Goal: Communication & Community: Answer question/provide support

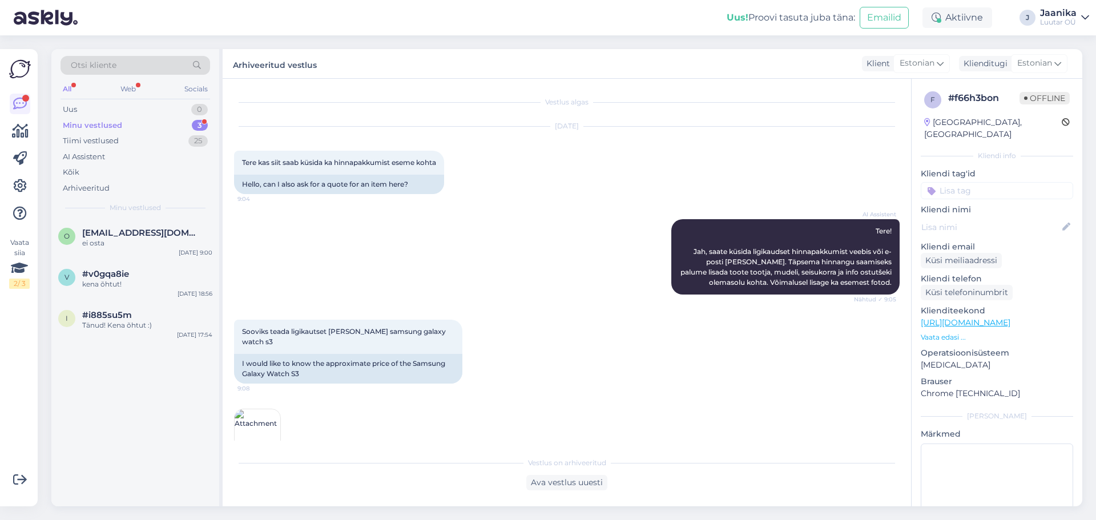
scroll to position [269, 0]
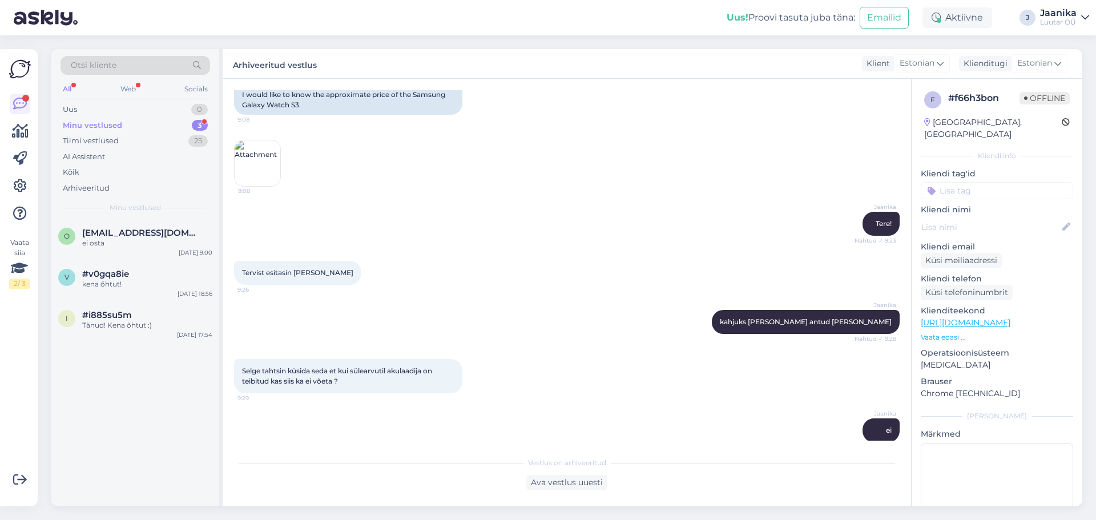
click at [101, 122] on div "Minu vestlused" at bounding box center [92, 125] width 59 height 11
click at [136, 243] on div "ei osta" at bounding box center [147, 243] width 130 height 10
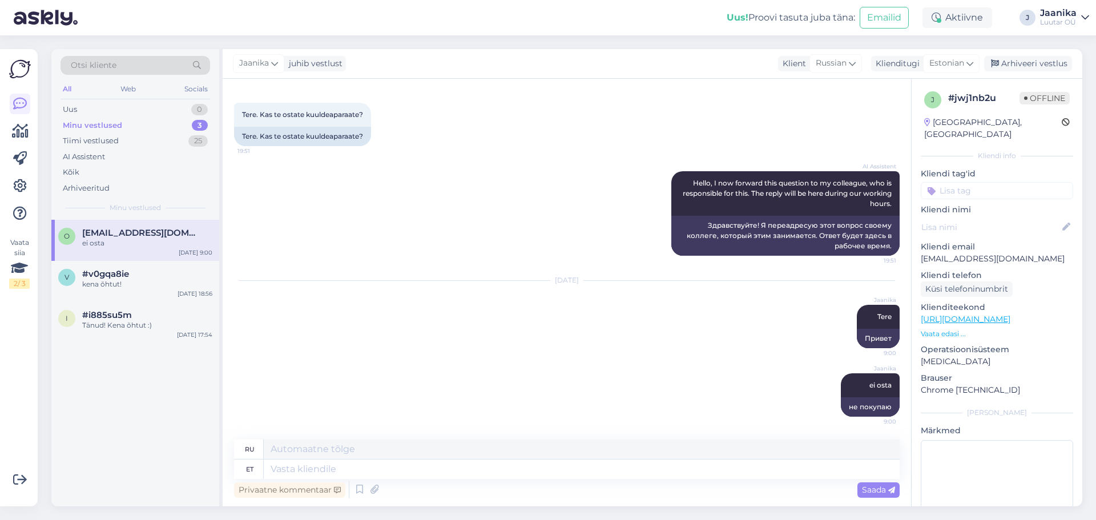
scroll to position [48, 0]
click at [84, 112] on div "Uus 0" at bounding box center [134, 110] width 149 height 16
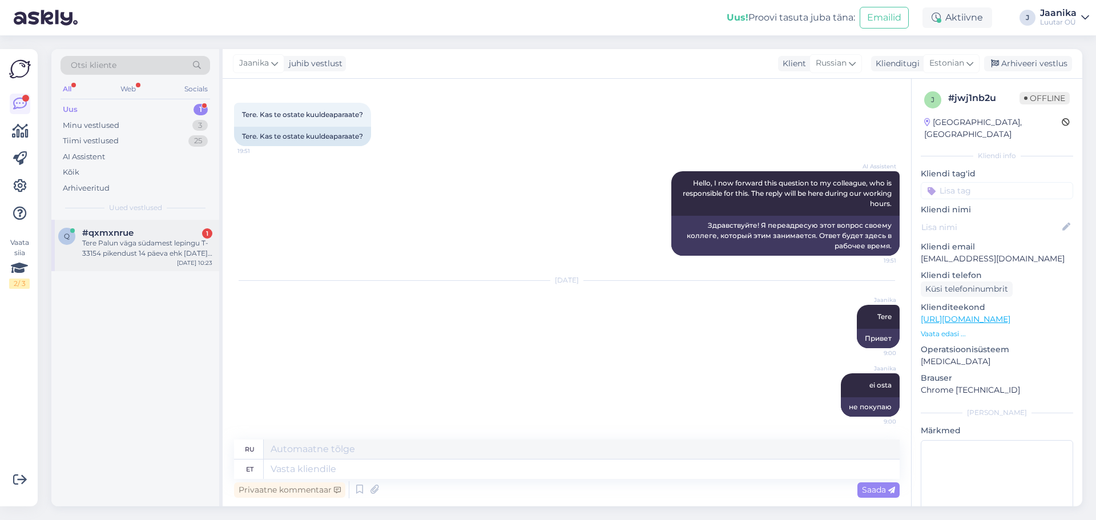
click at [163, 247] on div "Tere Palun väga südamest lepingu T-33154 pikendust 14 päeva ehk [DATE]. Palun v…" at bounding box center [147, 248] width 130 height 21
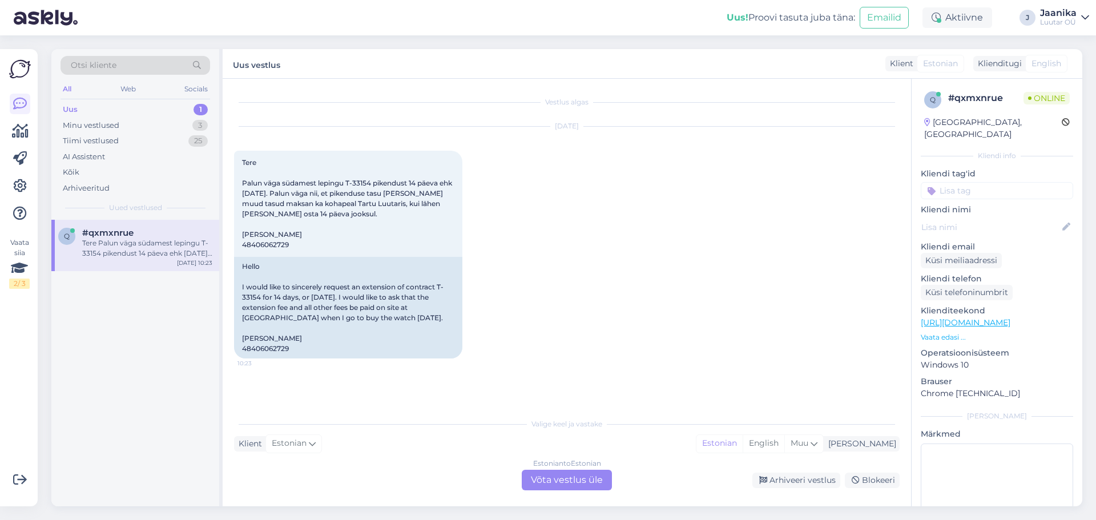
scroll to position [0, 0]
click at [584, 479] on div "Estonian to Estonian Võta vestlus üle" at bounding box center [567, 480] width 90 height 21
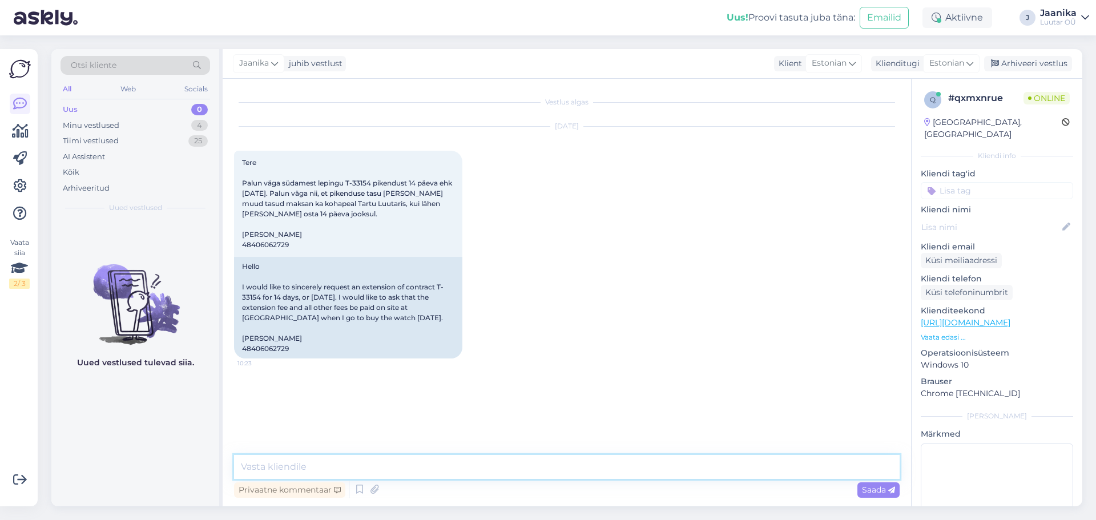
click at [444, 468] on textarea at bounding box center [566, 467] width 665 height 24
type textarea "R"
type textarea "Tere"
click at [267, 241] on span "Tere Palun väga südamest lepingu T-33154 pikendust 14 päeva ehk [DATE]. Palun v…" at bounding box center [348, 203] width 212 height 91
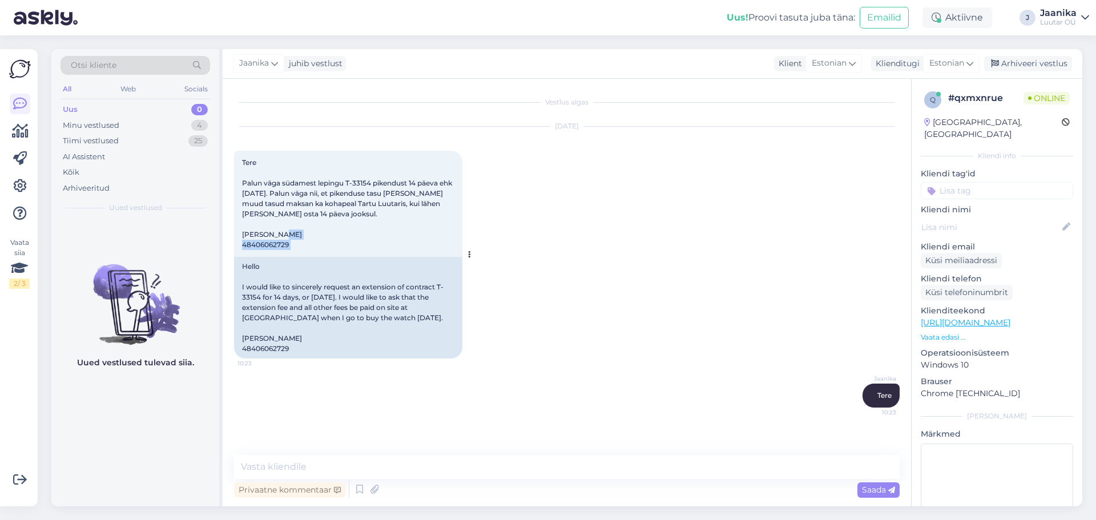
copy div "48406062729 10:23"
click at [323, 470] on textarea at bounding box center [566, 467] width 665 height 24
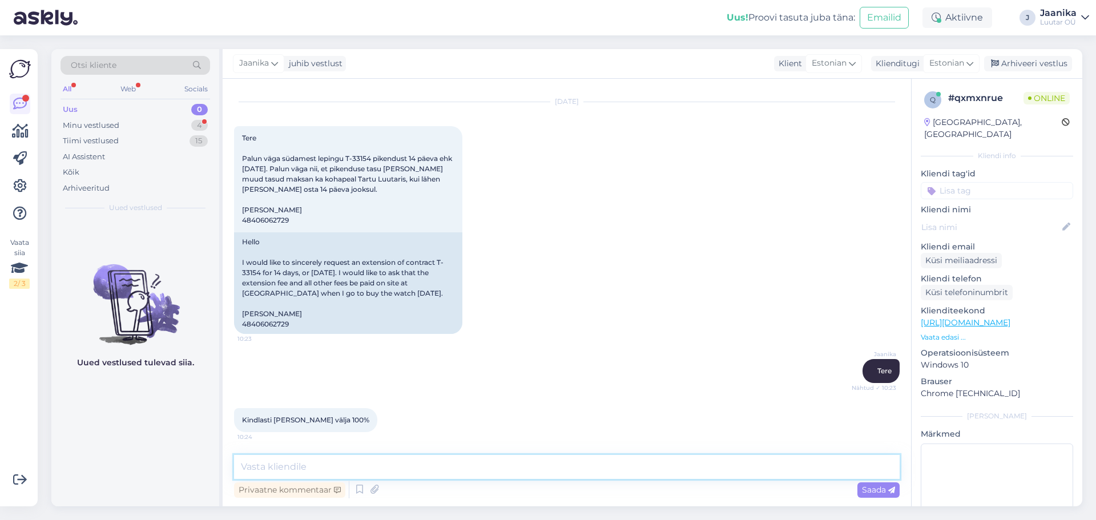
click at [306, 460] on textarea at bounding box center [566, 467] width 665 height 24
type textarea "panen siis 07.10 et tulete"
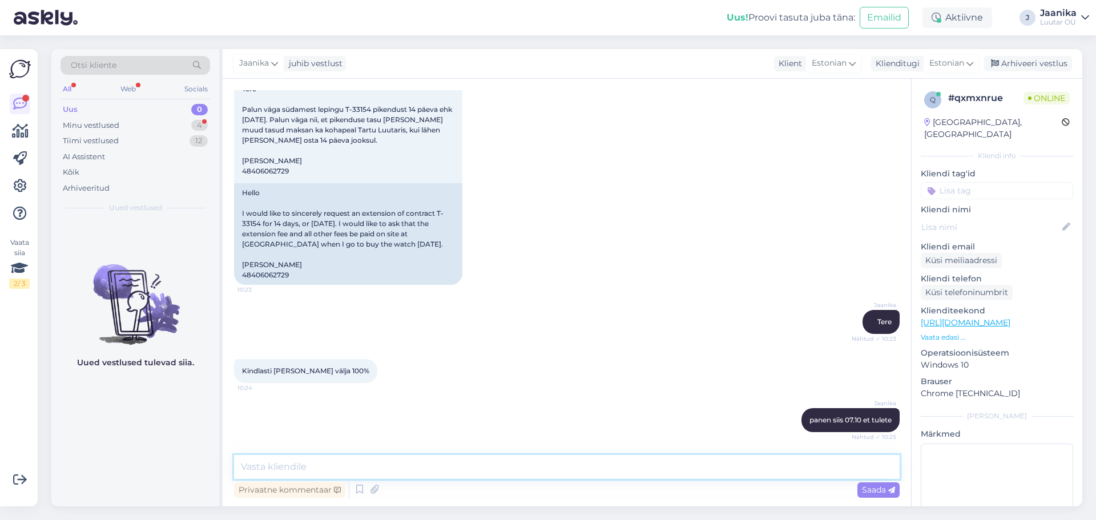
scroll to position [133, 0]
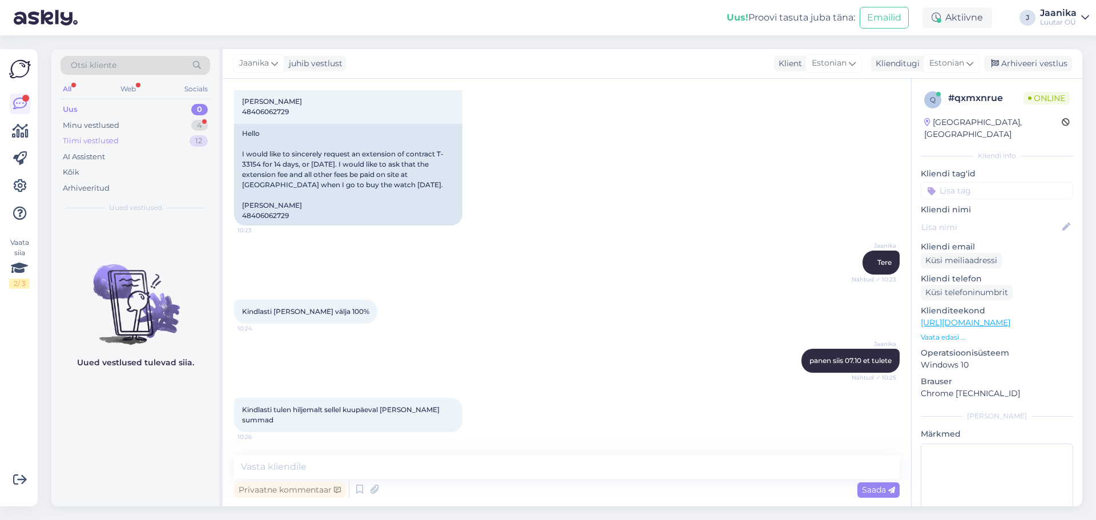
click at [114, 133] on div "Tiimi vestlused 12" at bounding box center [134, 141] width 149 height 16
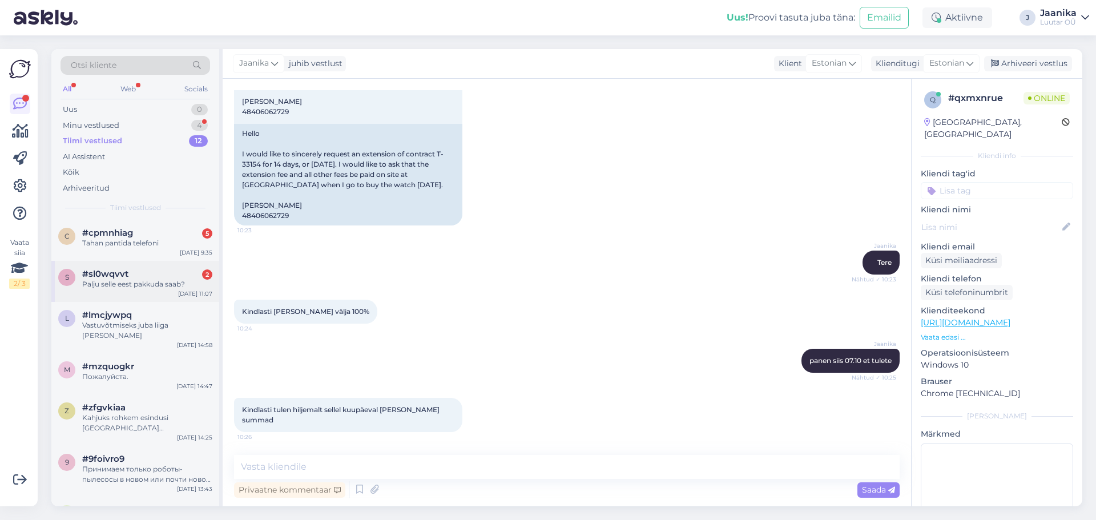
click at [125, 292] on div "s #sl0wqvvt 2 Palju selle eest pakkuda saab? [DATE] 11:07" at bounding box center [135, 281] width 168 height 41
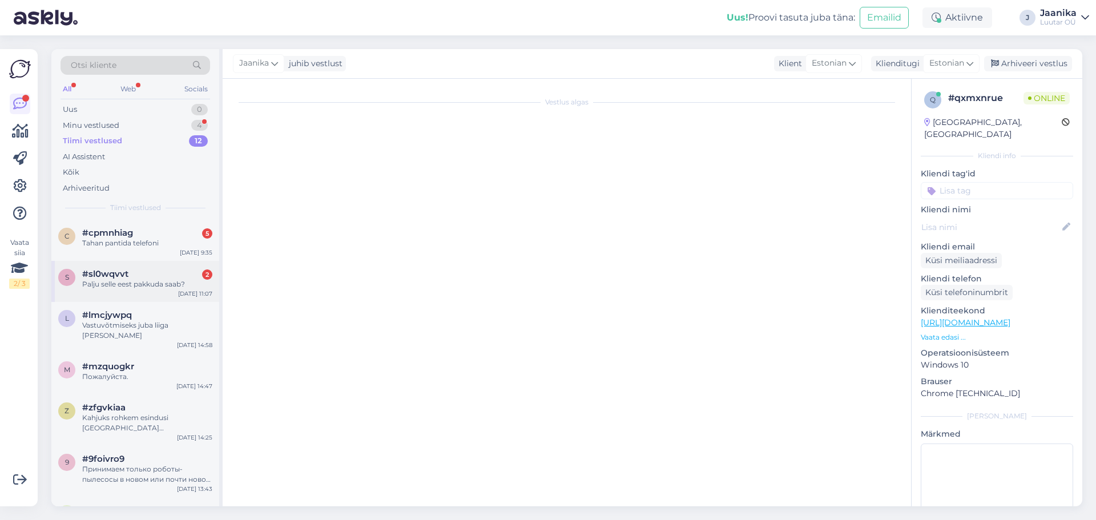
scroll to position [276, 0]
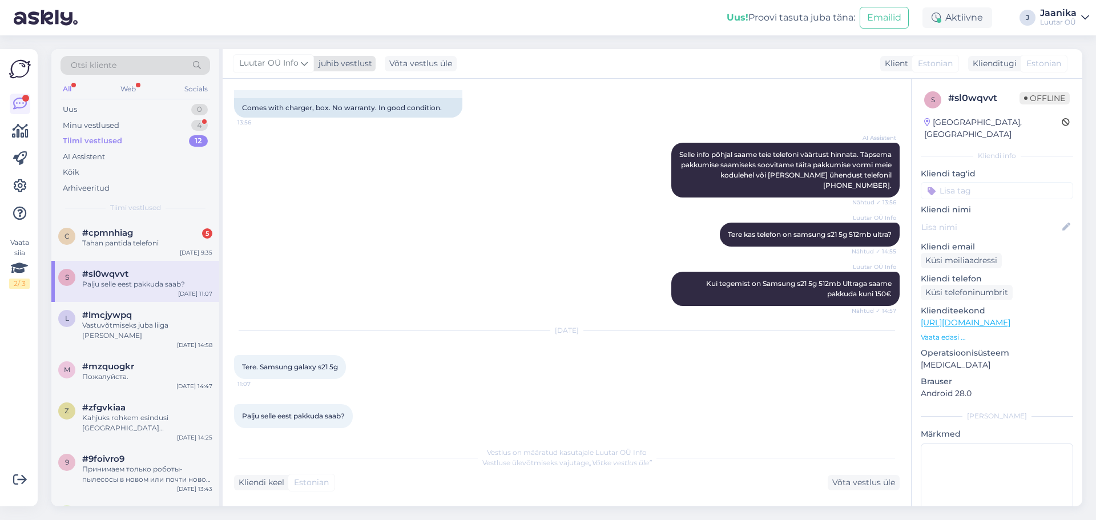
click at [278, 63] on span "Luutar OÜ Info" at bounding box center [268, 63] width 59 height 13
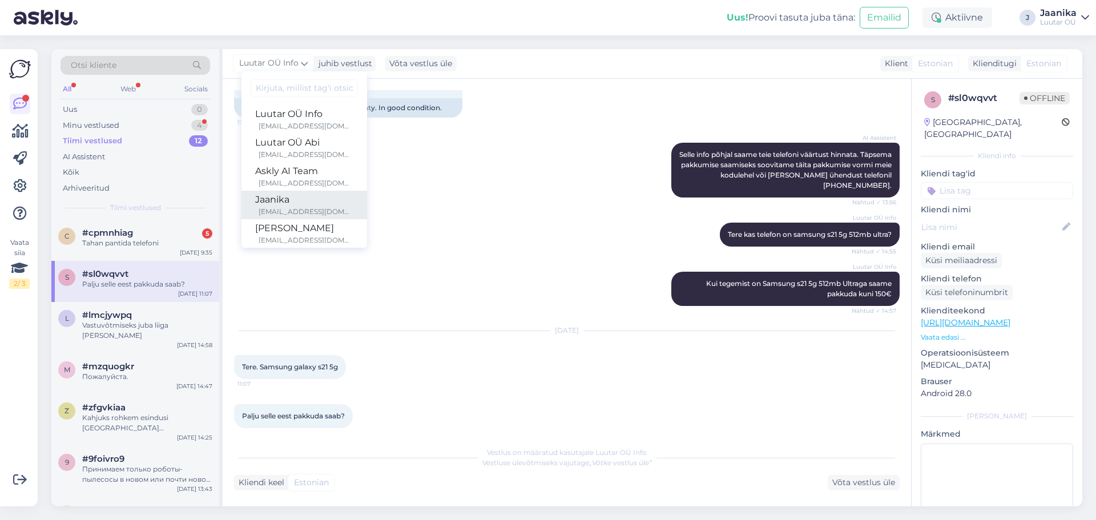
click at [296, 203] on div "Jaanika" at bounding box center [304, 200] width 98 height 14
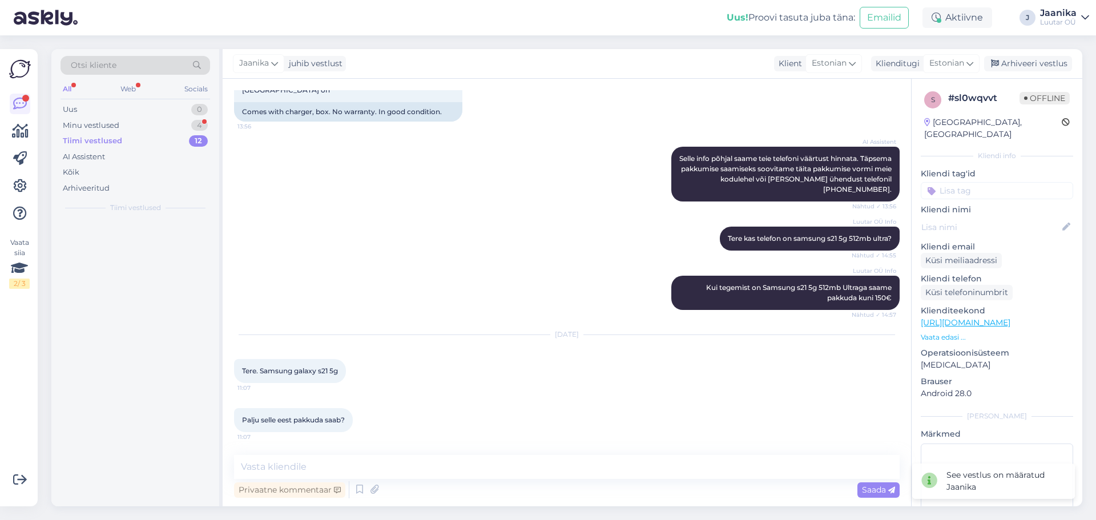
scroll to position [262, 0]
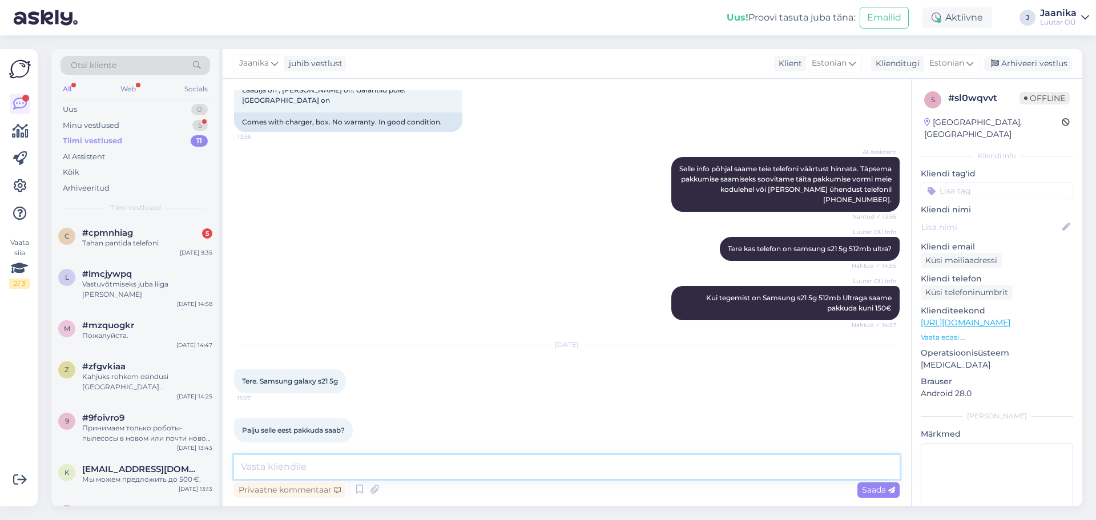
click at [368, 465] on textarea at bounding box center [566, 467] width 665 height 24
type textarea "Tere!"
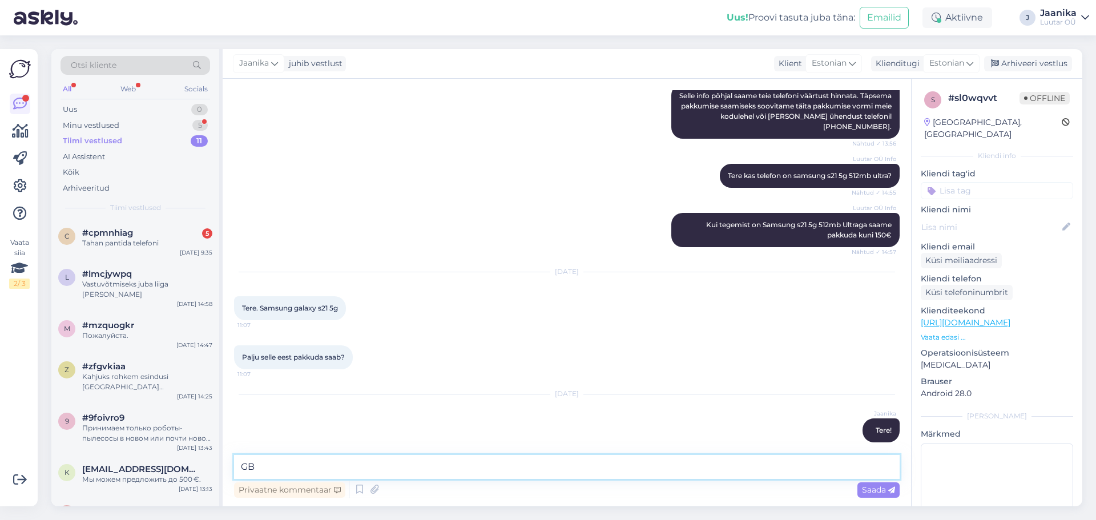
type textarea "GB?"
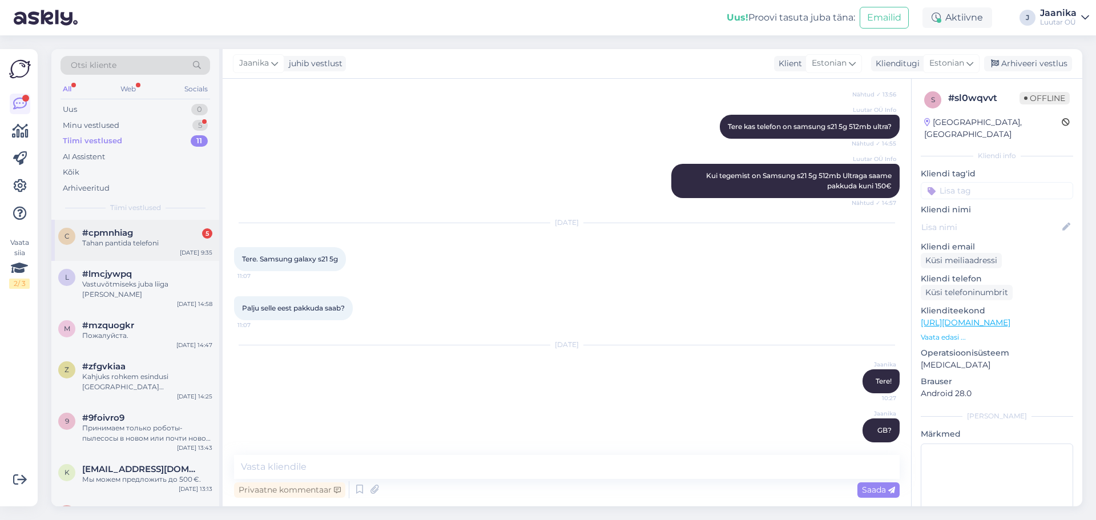
click at [133, 245] on div "Tahan pantida telefoni" at bounding box center [147, 243] width 130 height 10
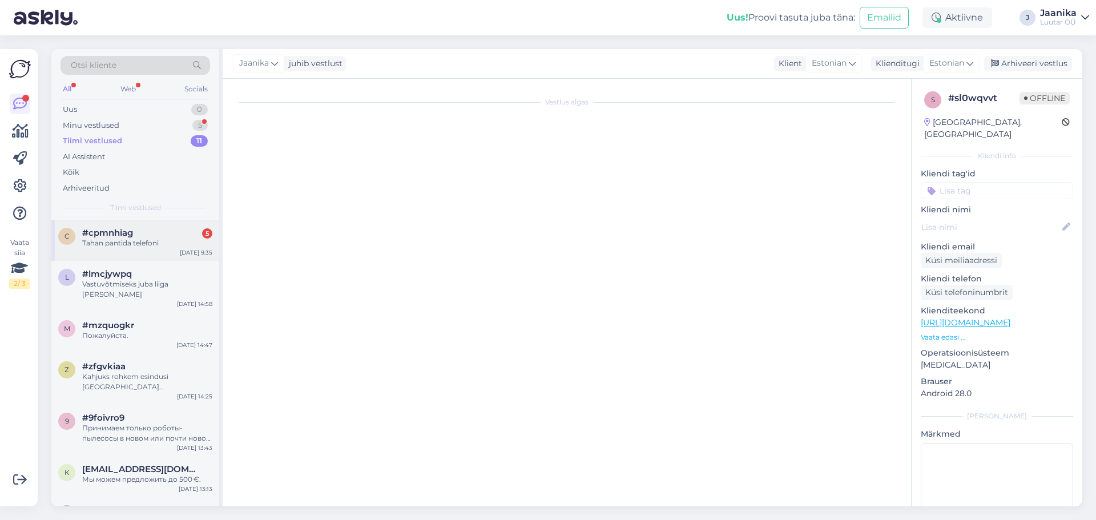
scroll to position [3840, 0]
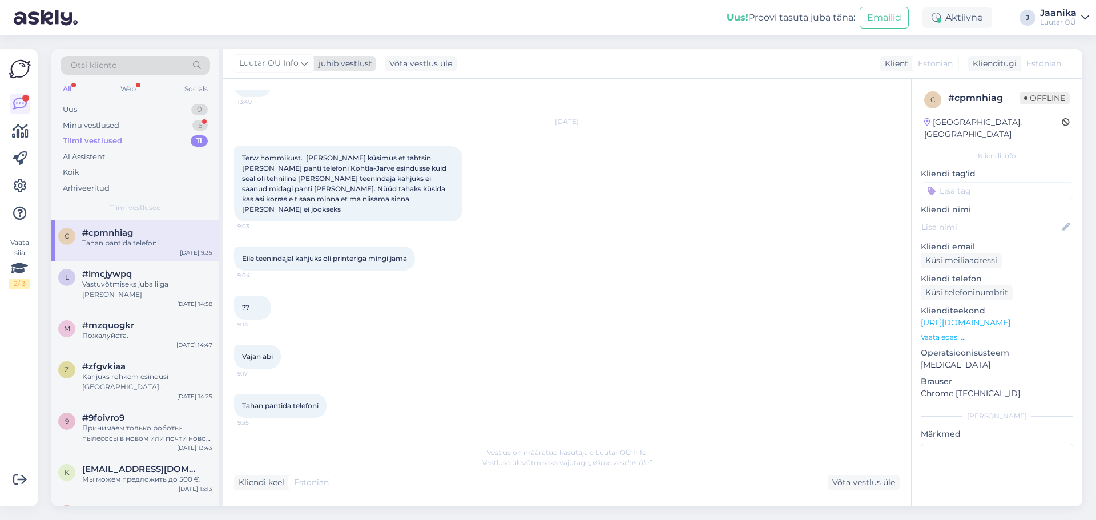
click at [273, 58] on span "Luutar OÜ Info" at bounding box center [268, 63] width 59 height 13
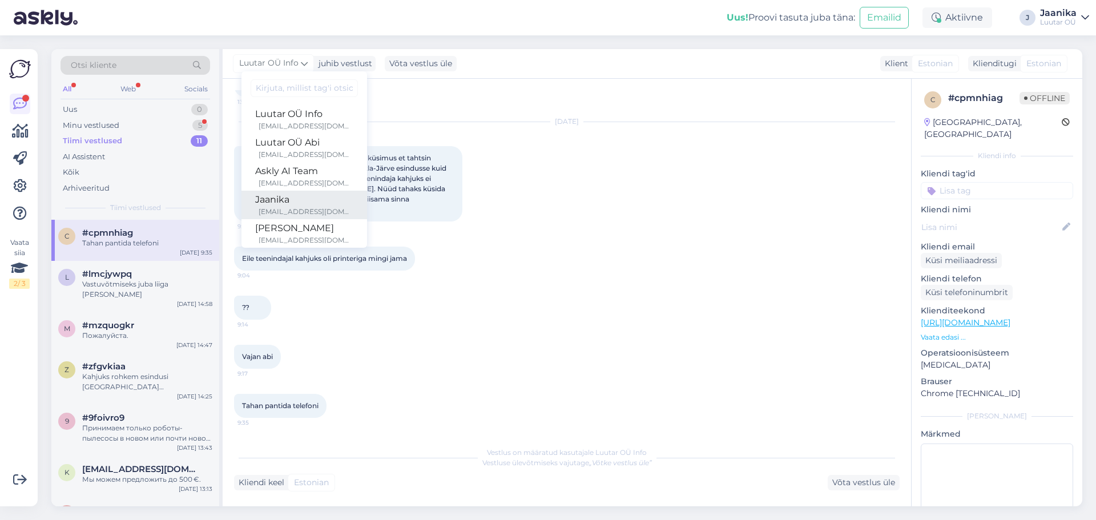
click at [310, 193] on div "Jaanika" at bounding box center [304, 200] width 98 height 14
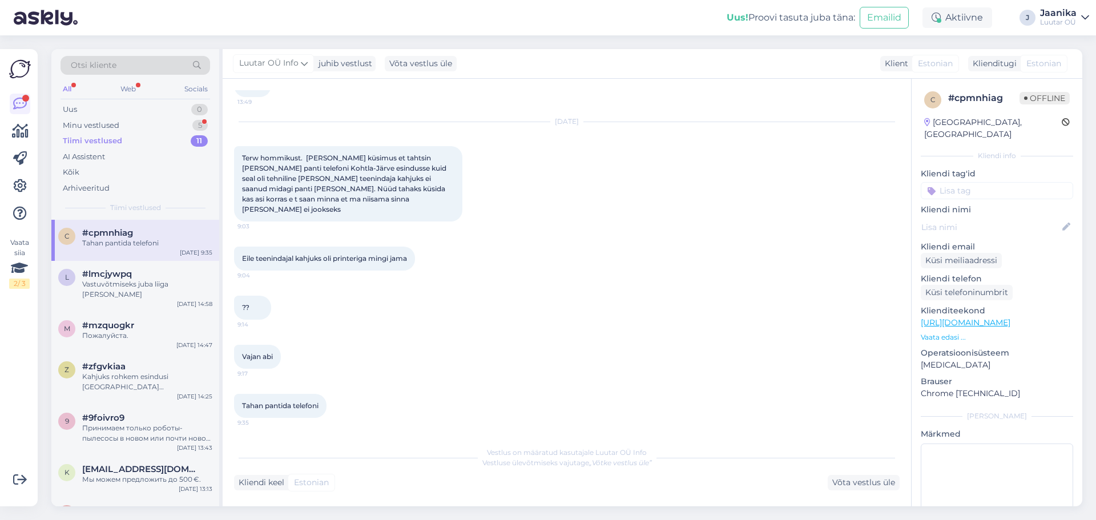
scroll to position [3826, 0]
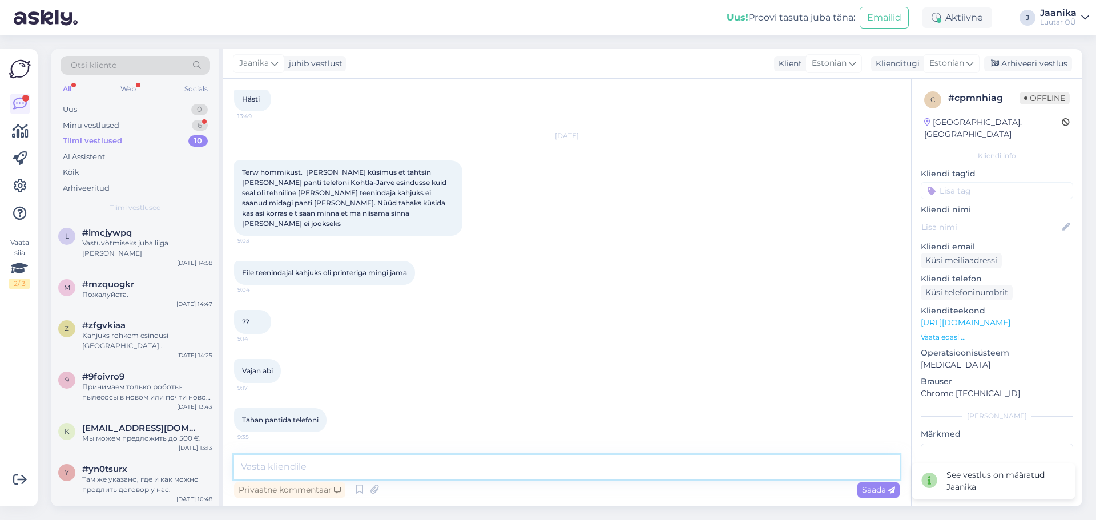
click at [408, 466] on textarea at bounding box center [566, 467] width 665 height 24
type textarea "Tere!"
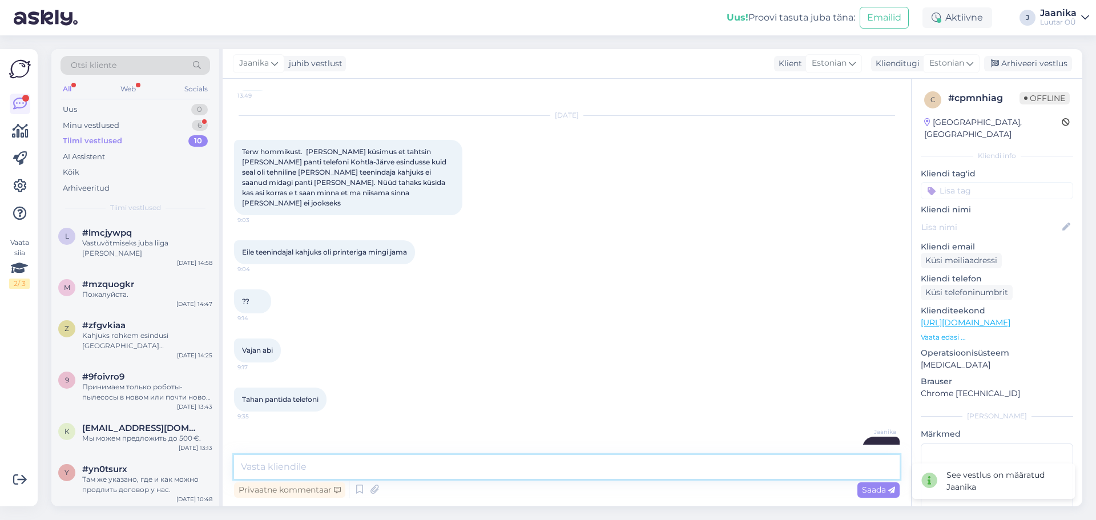
scroll to position [3875, 0]
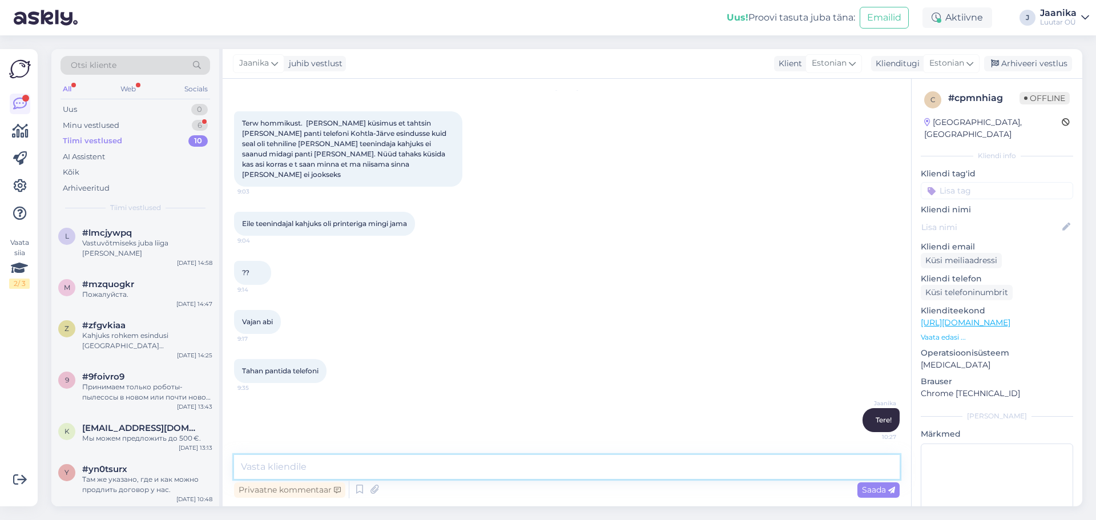
click at [345, 456] on textarea at bounding box center [566, 467] width 665 height 24
type textarea "Sate minna nüüd"
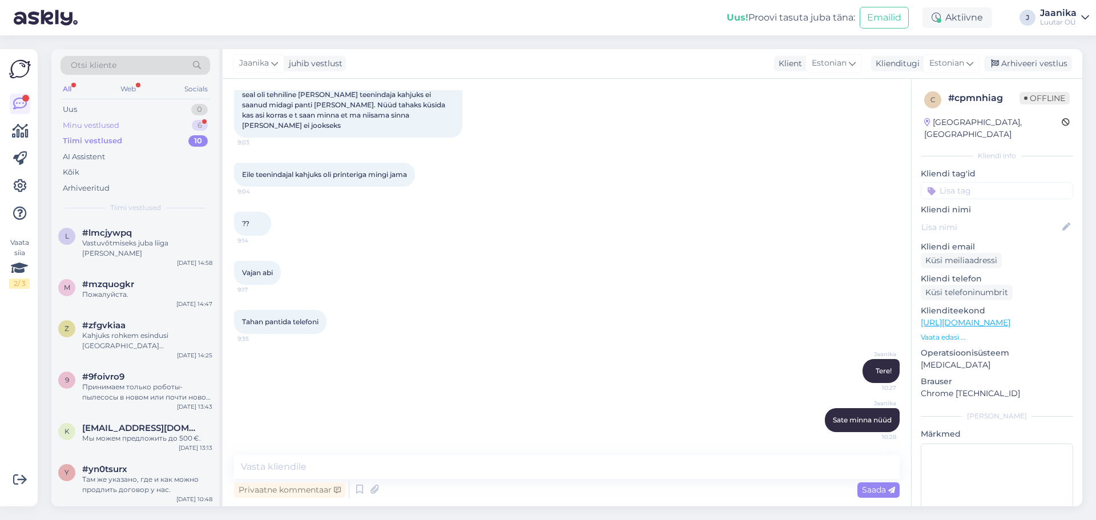
click at [108, 124] on div "Minu vestlused" at bounding box center [91, 125] width 56 height 11
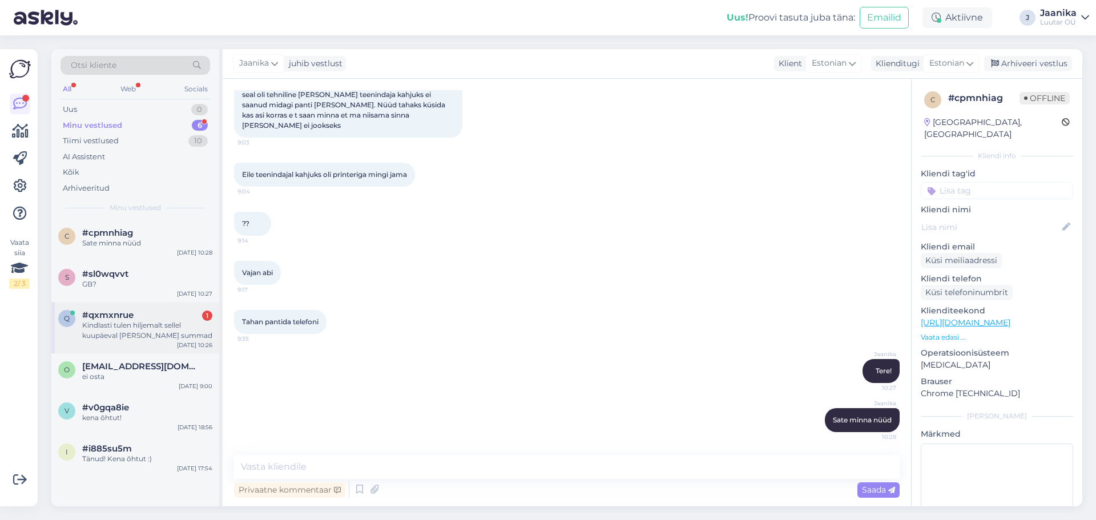
click at [119, 328] on div "Kindlasti tulen hiljemalt sellel kuupäeval [PERSON_NAME] summad" at bounding box center [147, 330] width 130 height 21
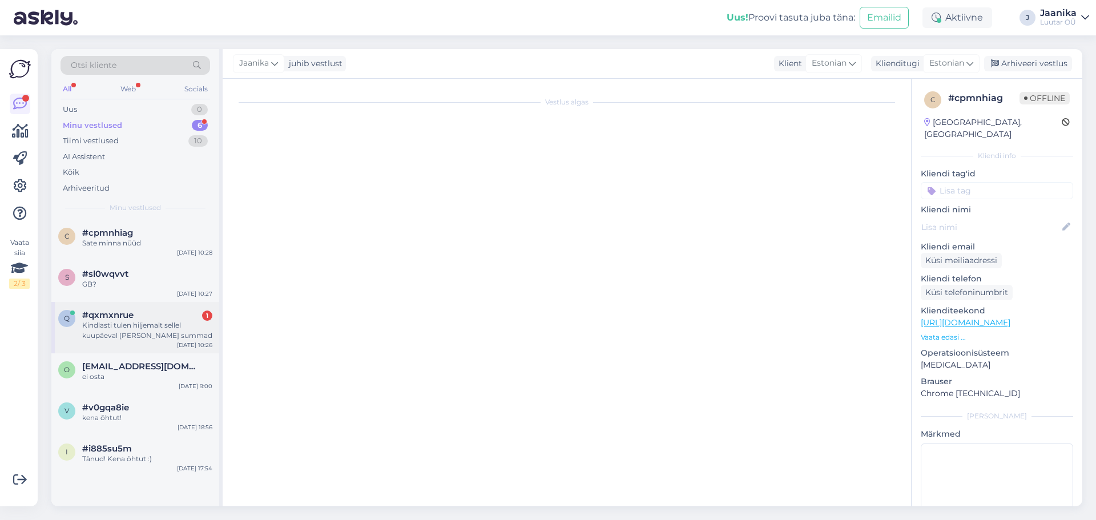
scroll to position [133, 0]
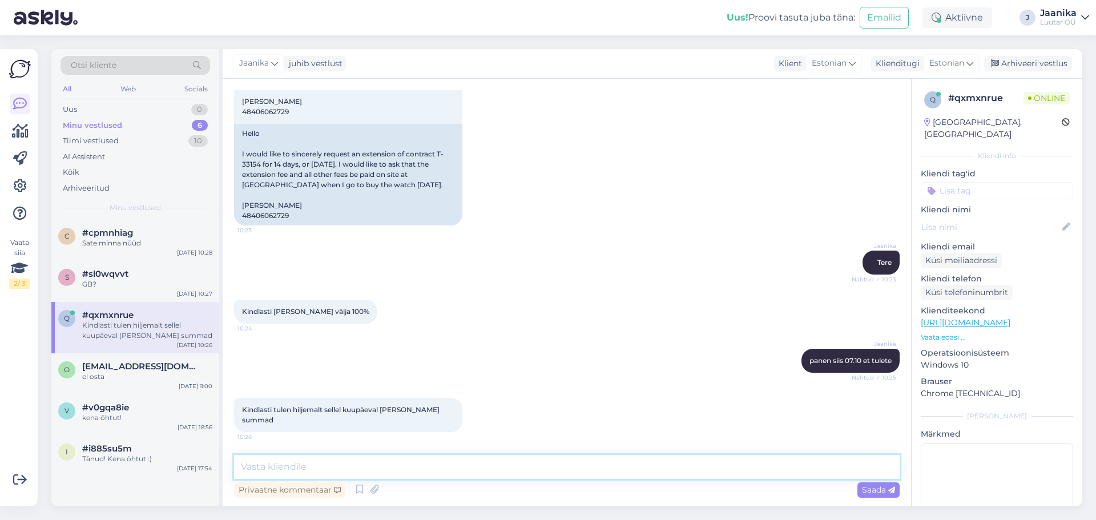
click at [302, 467] on textarea at bounding box center [566, 467] width 665 height 24
type textarea "ootame."
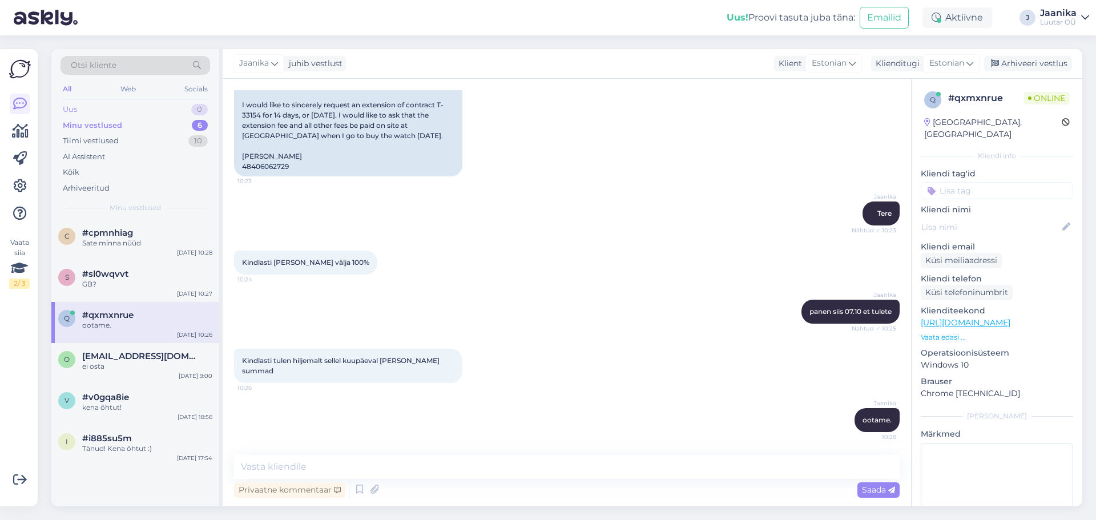
click at [95, 107] on div "Uus 0" at bounding box center [134, 110] width 149 height 16
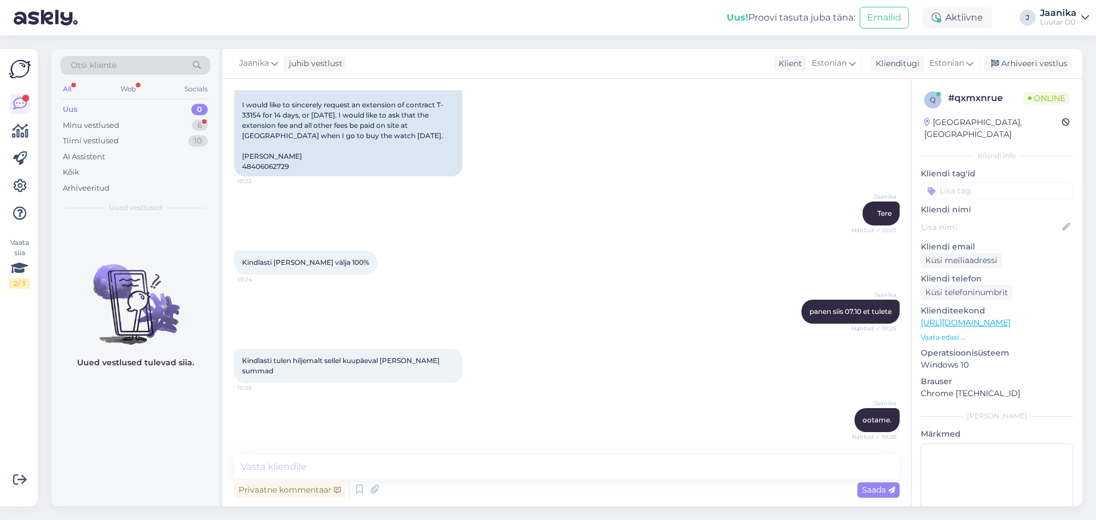
scroll to position [241, 0]
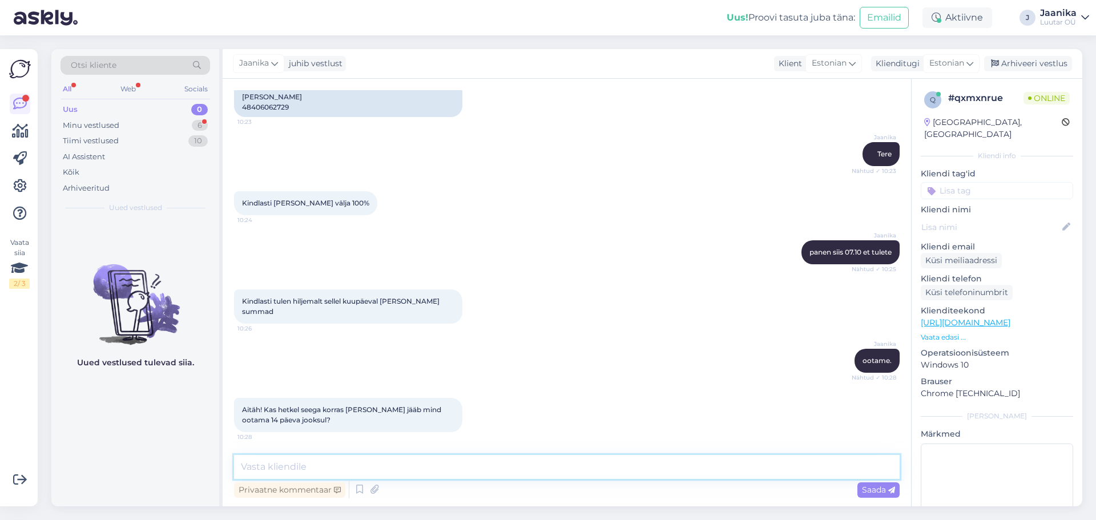
click at [366, 464] on textarea at bounding box center [566, 467] width 665 height 24
type textarea "jah, hoiutasu jookseb juurde iga päevaga"
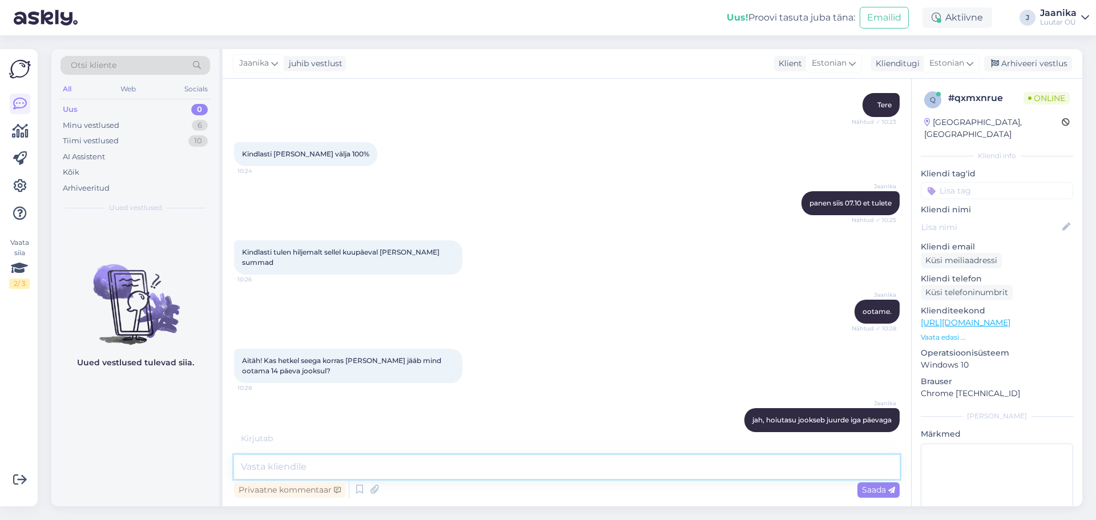
scroll to position [340, 0]
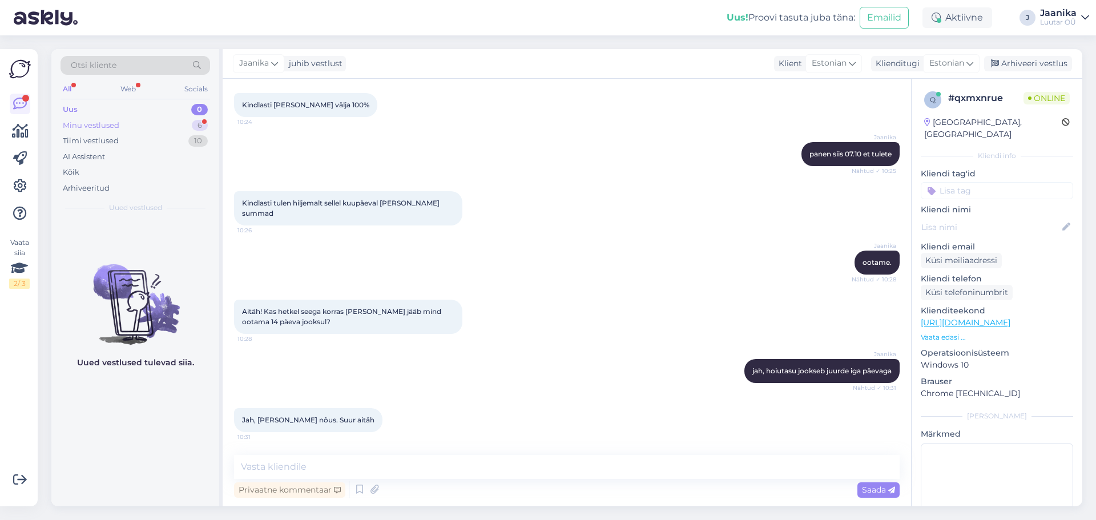
click at [89, 128] on div "Minu vestlused" at bounding box center [91, 125] width 56 height 11
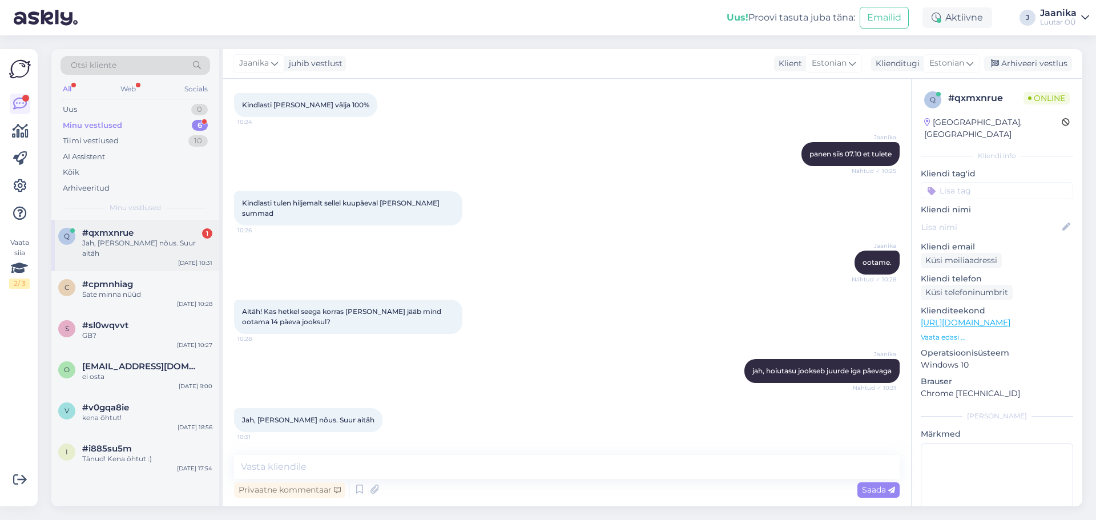
click at [144, 249] on div "q #qxmxnrue 1 Jah, [PERSON_NAME] nõus. Suur aitäh [DATE] 10:31" at bounding box center [135, 245] width 168 height 51
click at [81, 108] on div "Uus 1" at bounding box center [134, 110] width 149 height 16
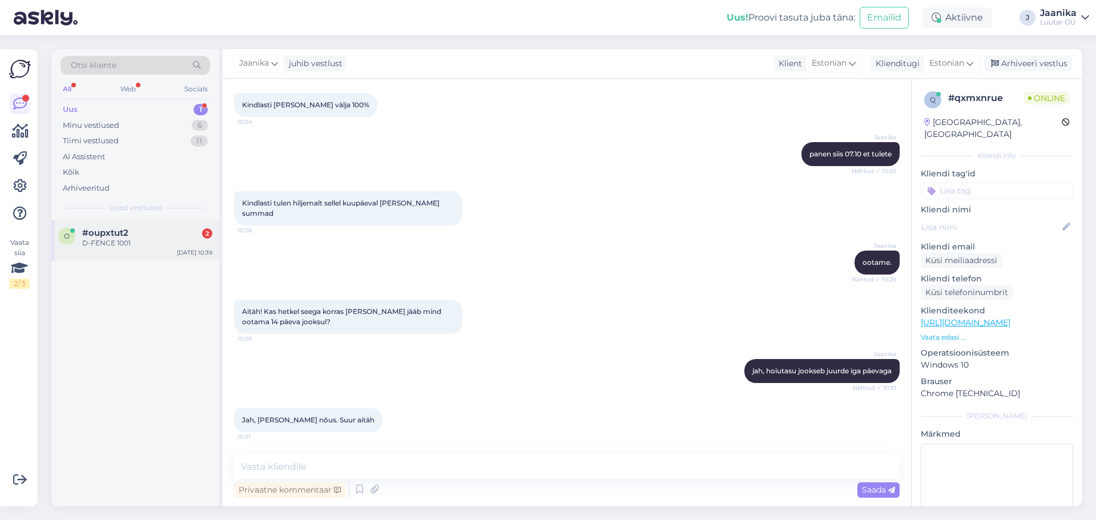
click at [149, 249] on div "o #oupxtut2 2 D-FENCE [DATE] 10:39" at bounding box center [135, 240] width 168 height 41
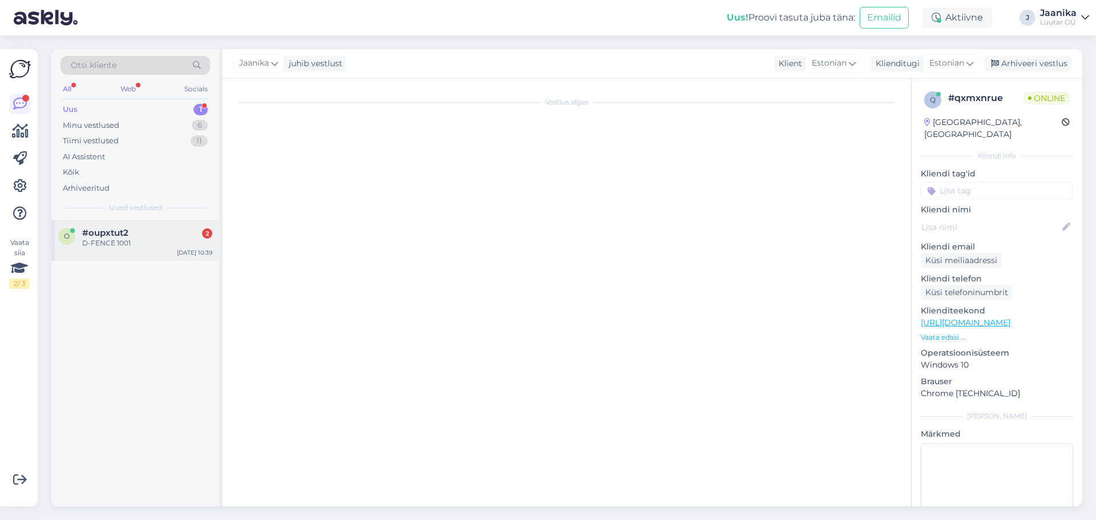
scroll to position [382, 0]
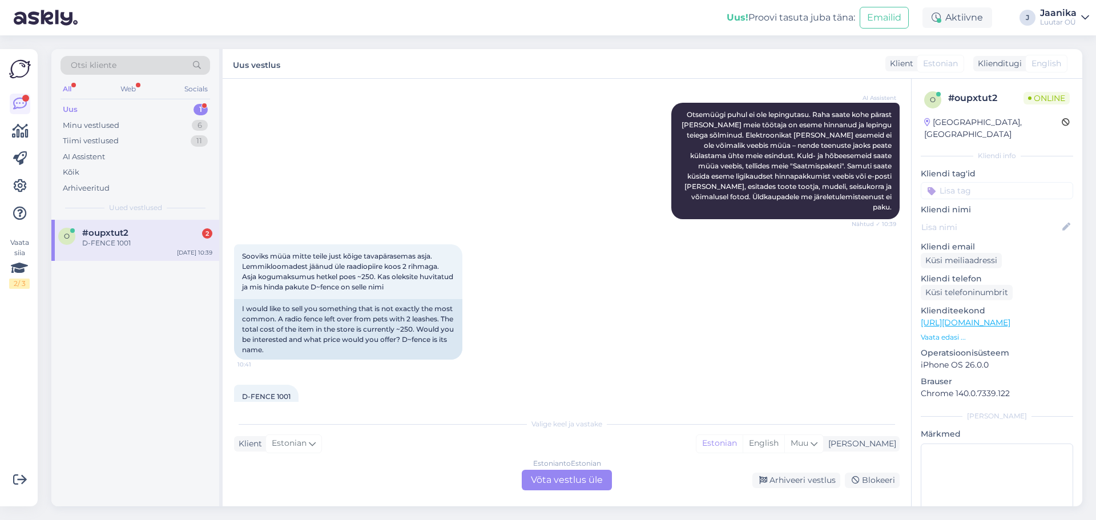
click at [545, 474] on div "Estonian to Estonian Võta vestlus üle" at bounding box center [567, 480] width 90 height 21
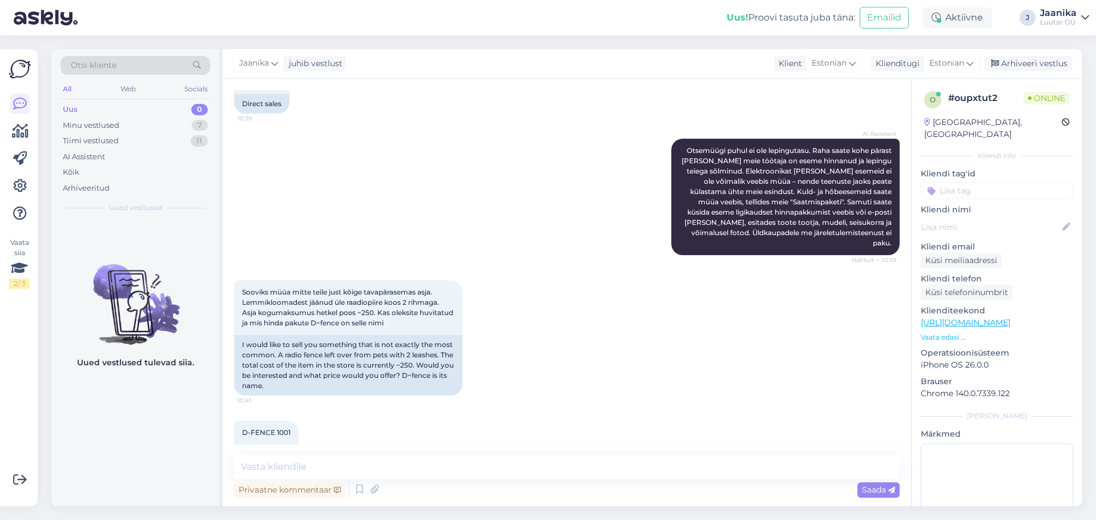
scroll to position [368, 0]
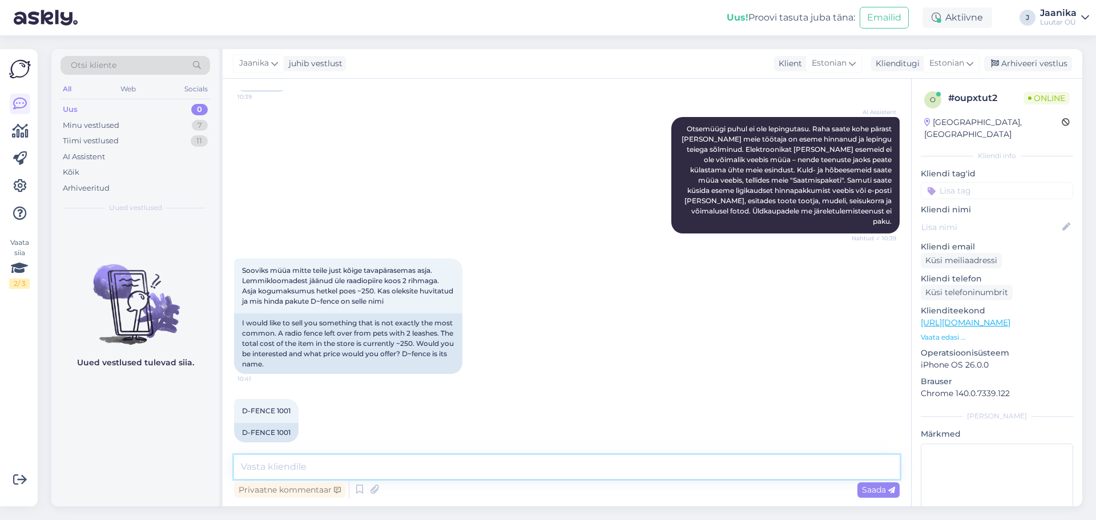
click at [478, 468] on textarea at bounding box center [566, 467] width 665 height 24
type textarea "Tere!"
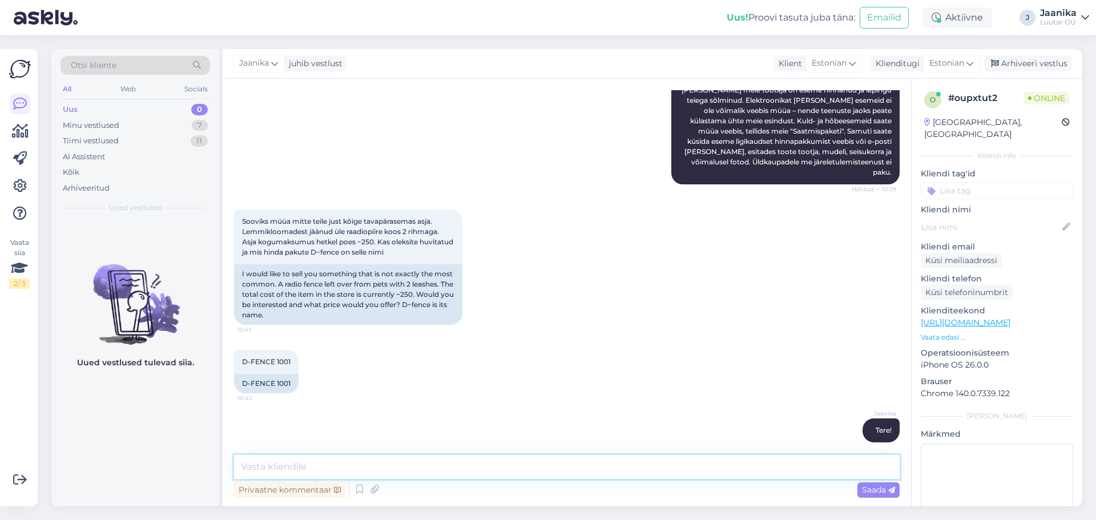
click at [430, 465] on textarea at bounding box center [566, 467] width 665 height 24
type textarea "kahjuks ei võta antud seadet."
click at [431, 464] on textarea at bounding box center [566, 467] width 665 height 24
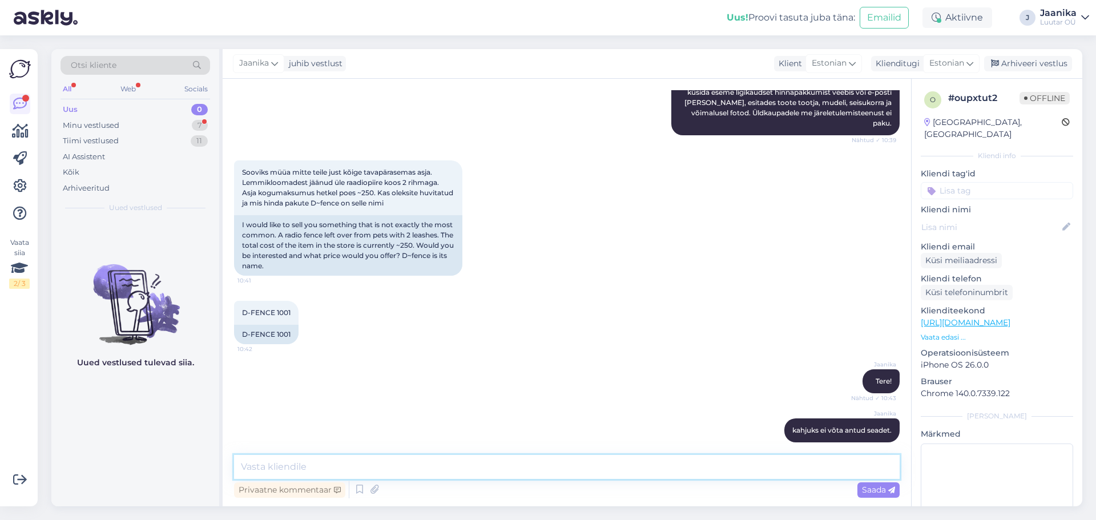
scroll to position [546, 0]
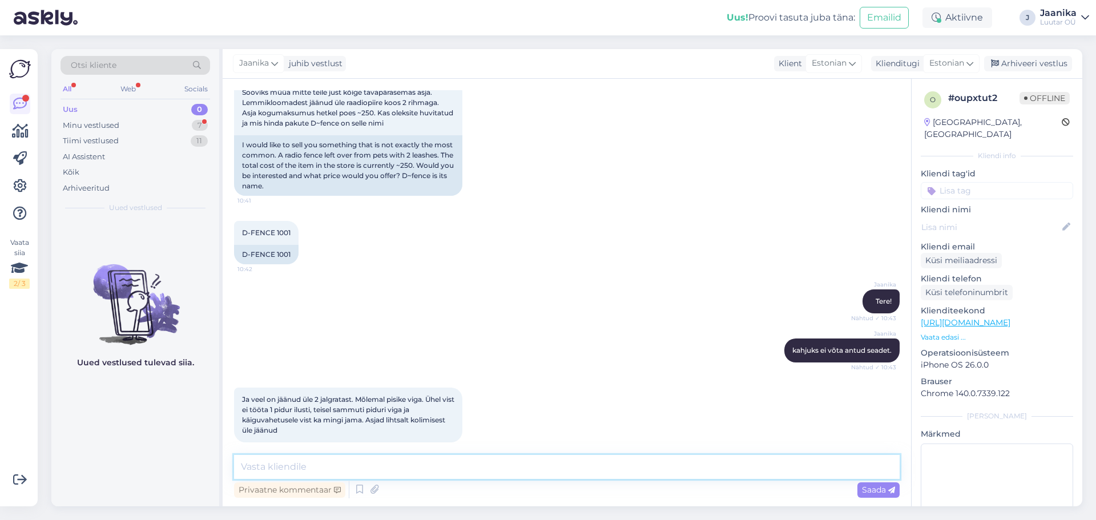
click at [303, 464] on textarea at bounding box center [566, 467] width 665 height 24
type textarea "defektseid rattaid me ka kahjuks ei võta"
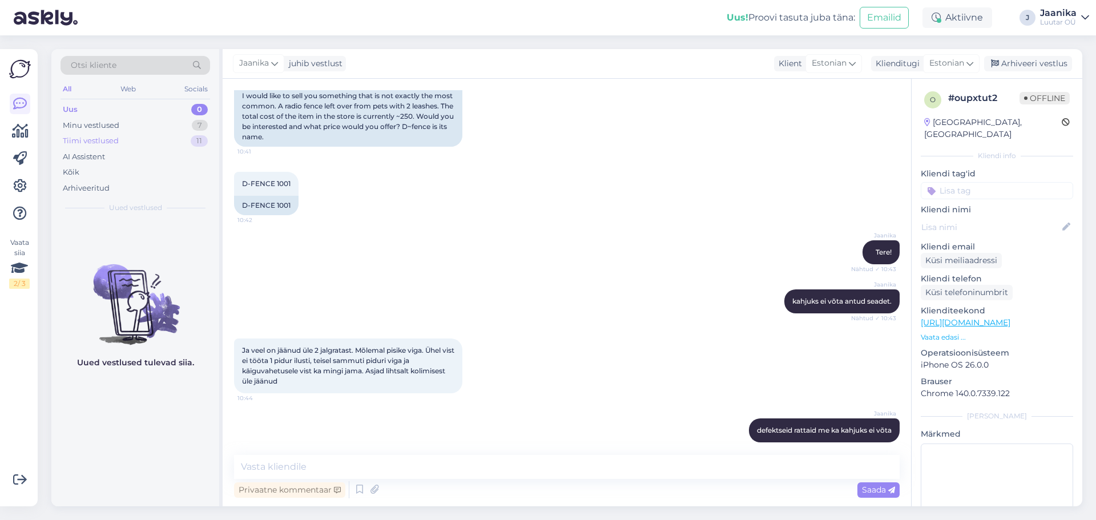
click at [108, 142] on div "Tiimi vestlused" at bounding box center [91, 140] width 56 height 11
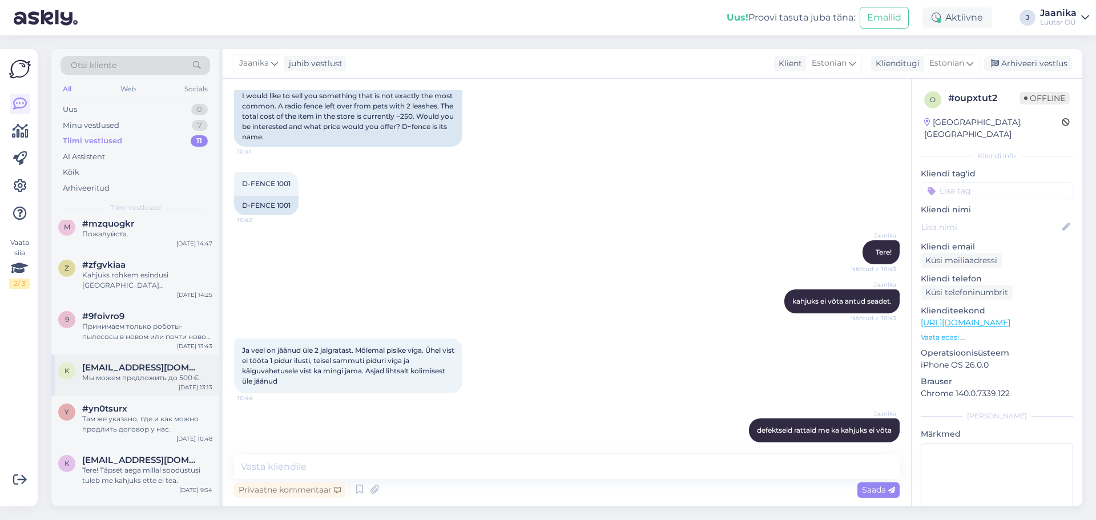
scroll to position [227, 0]
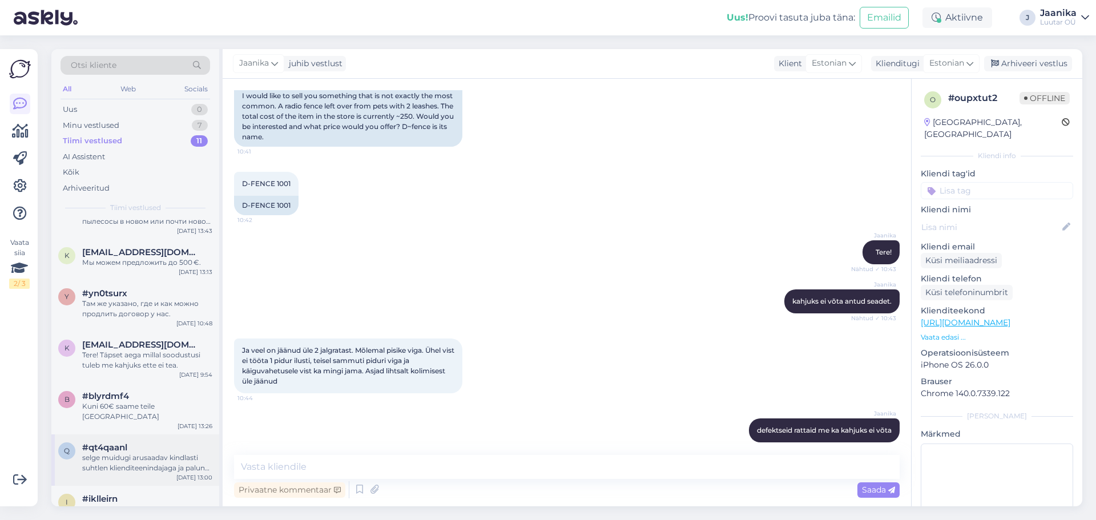
click at [130, 434] on div "q #qt4qaanl selge muidugi arusaadav kindlasti suhtlen klienditeenindajaga [PERS…" at bounding box center [135, 459] width 168 height 51
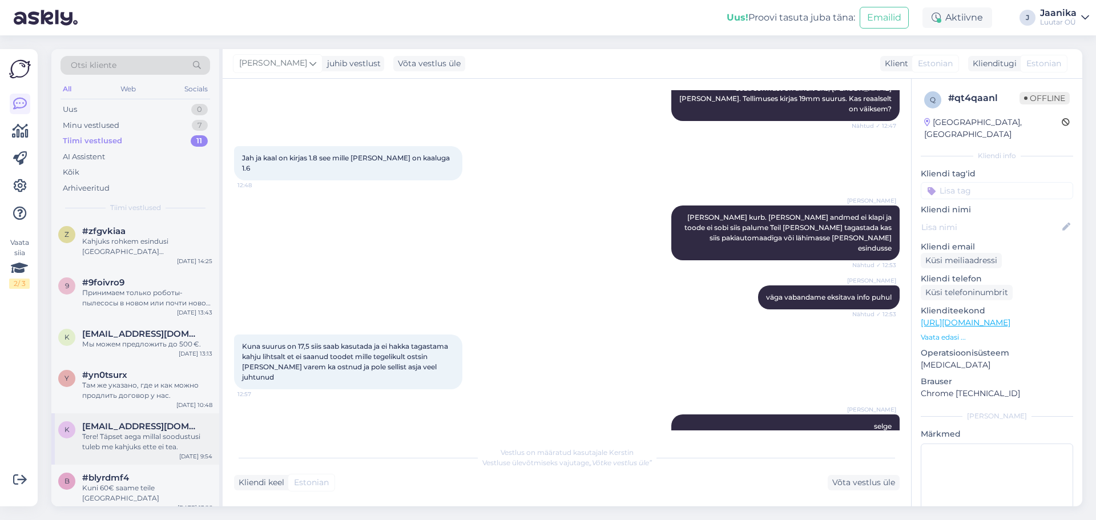
scroll to position [0, 0]
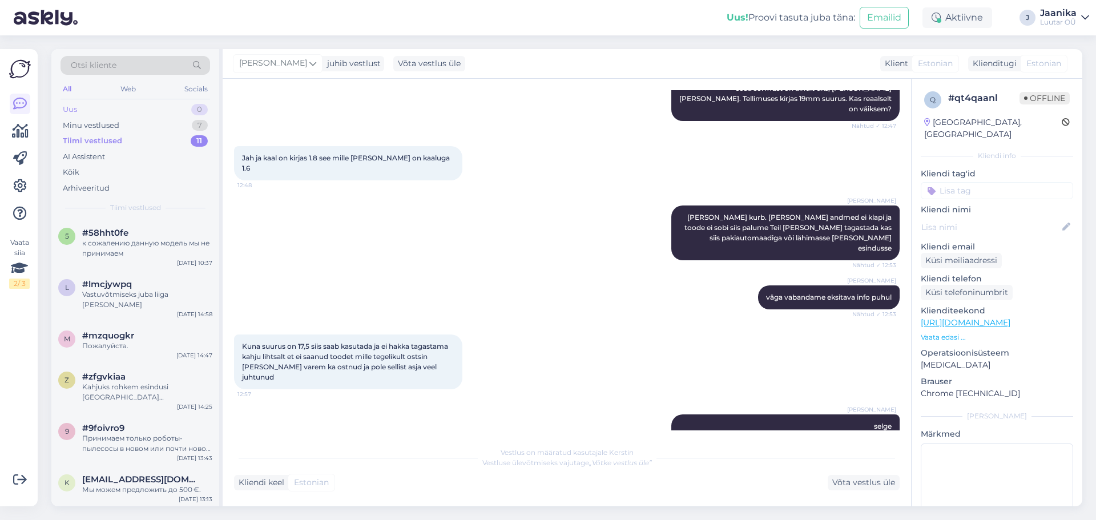
click at [101, 111] on div "Uus 0" at bounding box center [134, 110] width 149 height 16
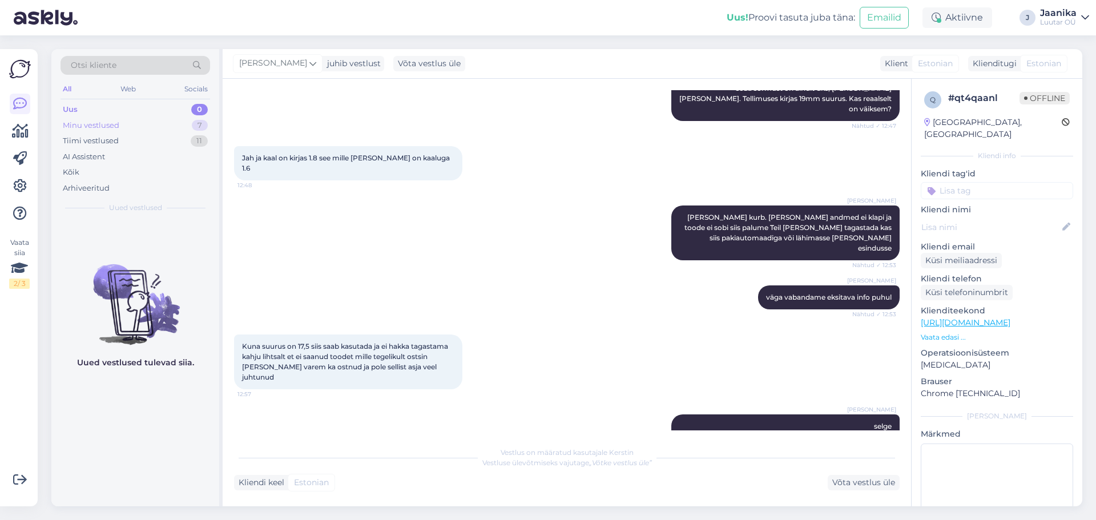
click at [94, 125] on div "Minu vestlused" at bounding box center [91, 125] width 56 height 11
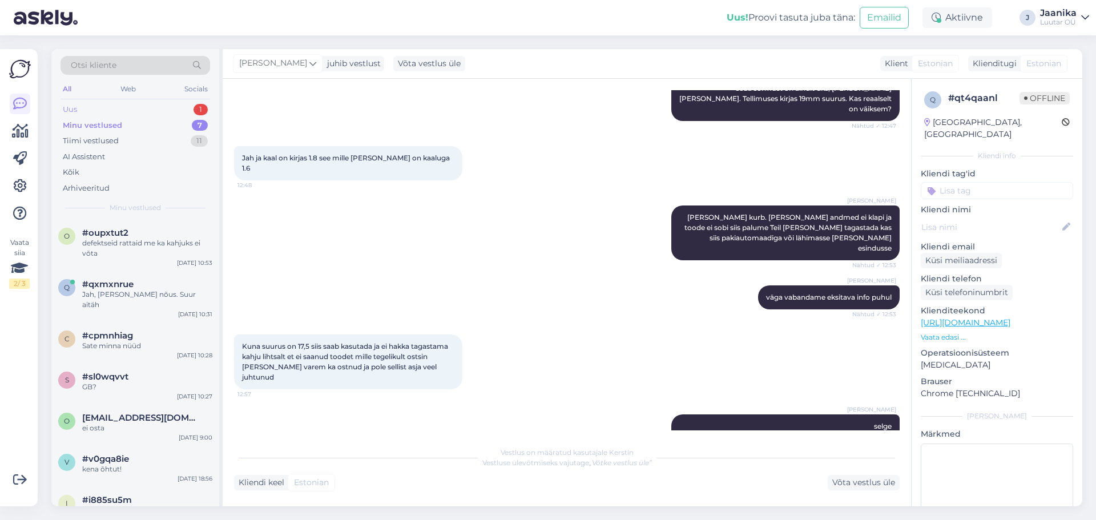
click at [103, 111] on div "Uus 1" at bounding box center [134, 110] width 149 height 16
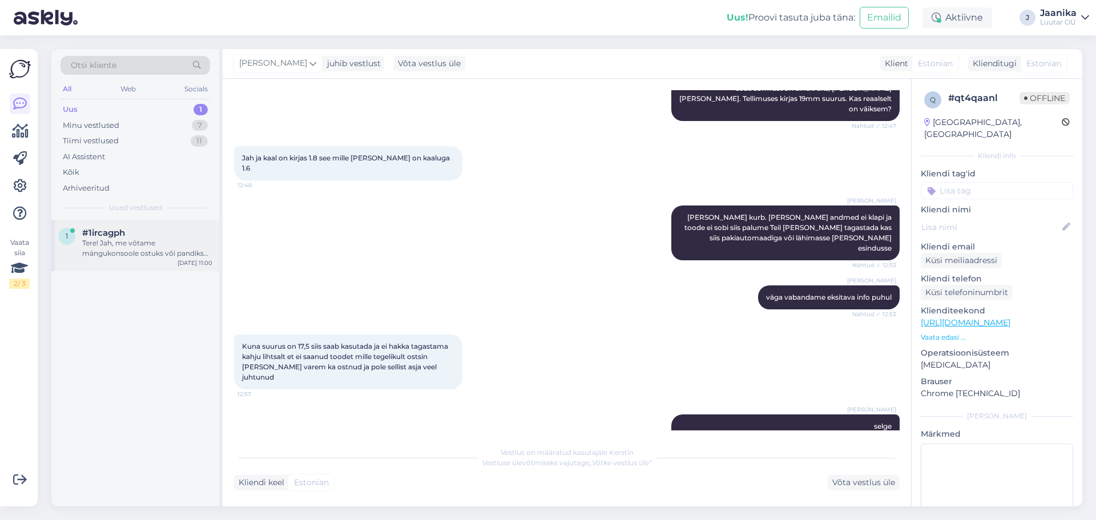
click at [114, 255] on div "Tere! Jah, me võtame mängukonsoole ostuks või pandiks vastu, kui need on heas s…" at bounding box center [147, 248] width 130 height 21
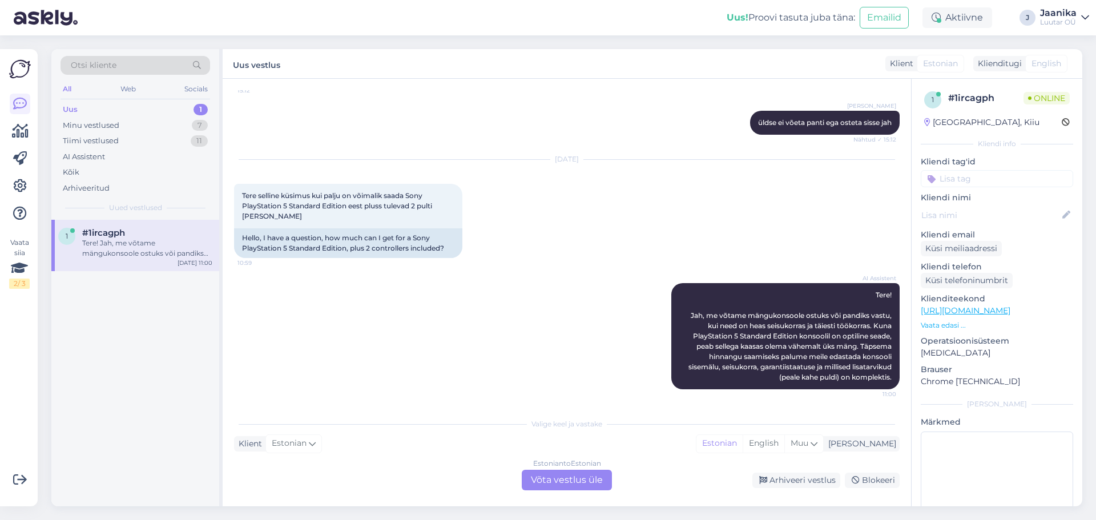
click at [579, 483] on div "Estonian to Estonian Võta vestlus üle" at bounding box center [567, 480] width 90 height 21
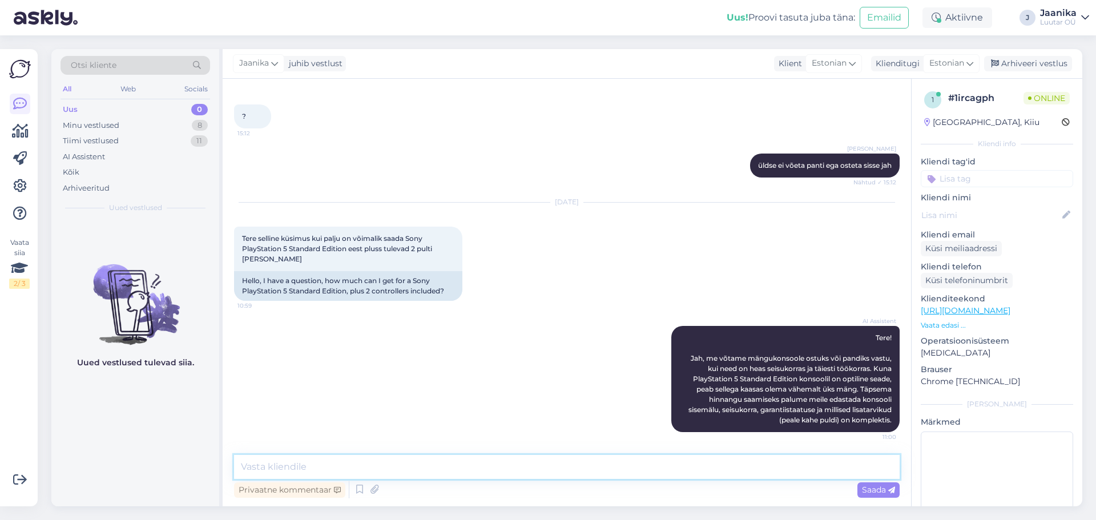
click at [458, 462] on textarea at bounding box center [566, 467] width 665 height 24
type textarea "Tere!"
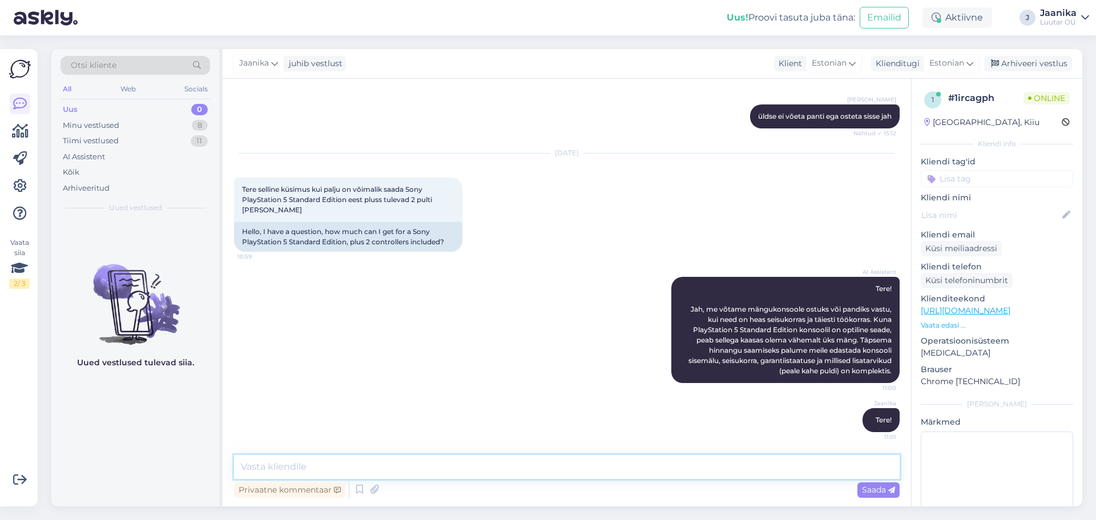
click at [388, 471] on textarea at bounding box center [566, 467] width 665 height 24
type textarea "Mitu GB?"
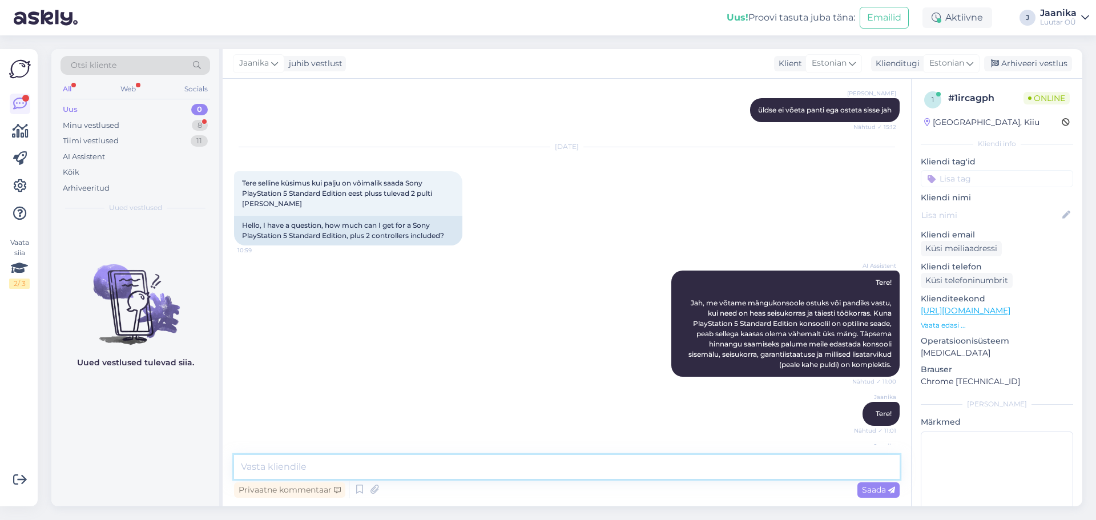
scroll to position [1223, 0]
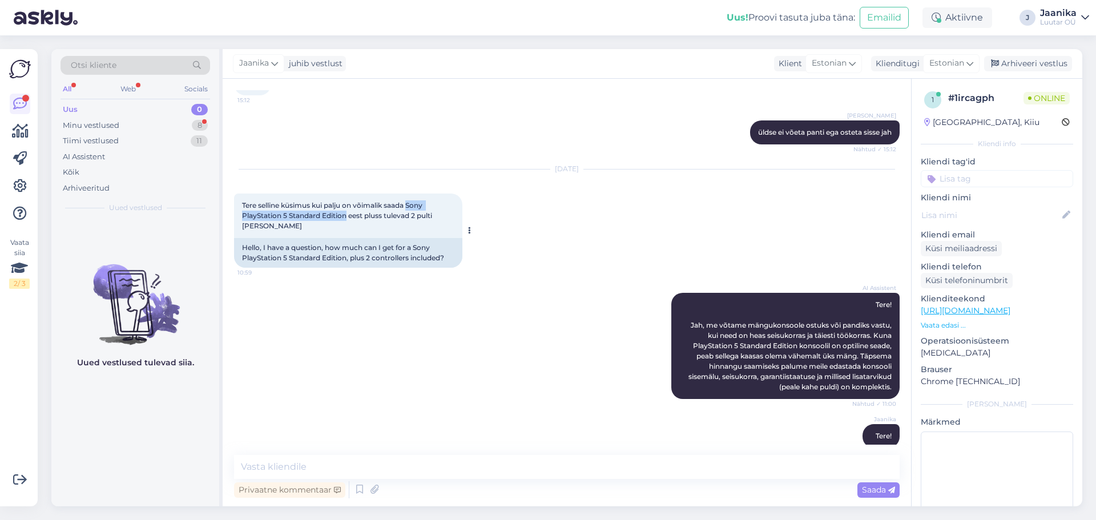
drag, startPoint x: 411, startPoint y: 204, endPoint x: 348, endPoint y: 214, distance: 63.5
click at [348, 214] on span "Tere selline küsimus kui palju on võimalik saada Sony PlayStation 5 Standard Ed…" at bounding box center [338, 215] width 192 height 29
copy span "Sony PlayStation 5 Standard Edition"
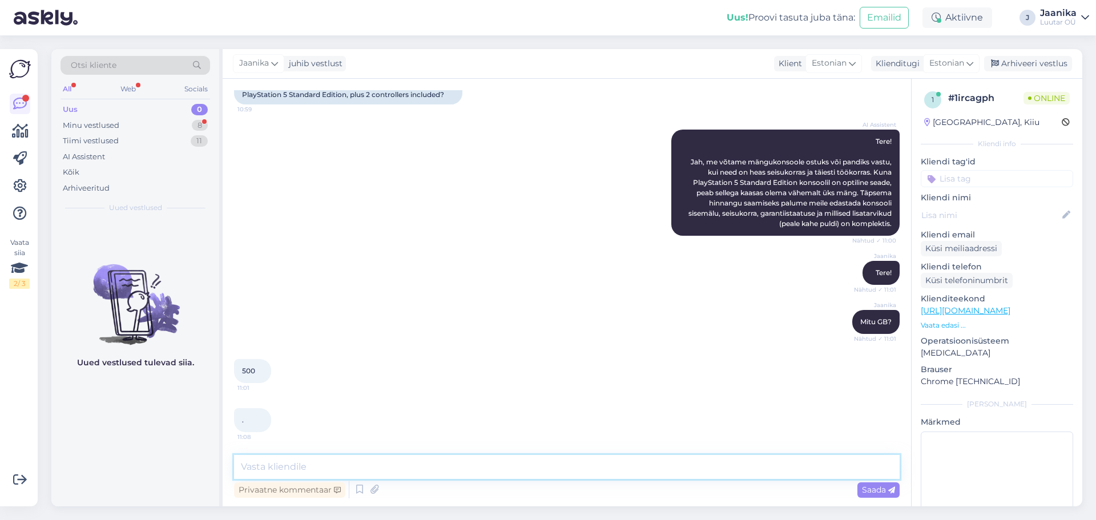
click at [326, 462] on textarea at bounding box center [566, 467] width 665 height 24
type textarea "uurin"
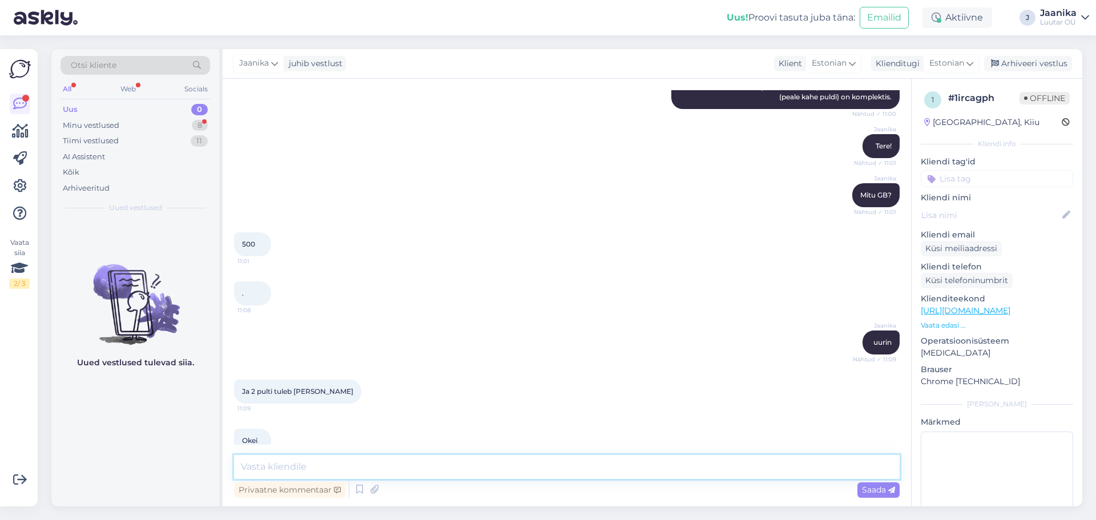
scroll to position [1533, 0]
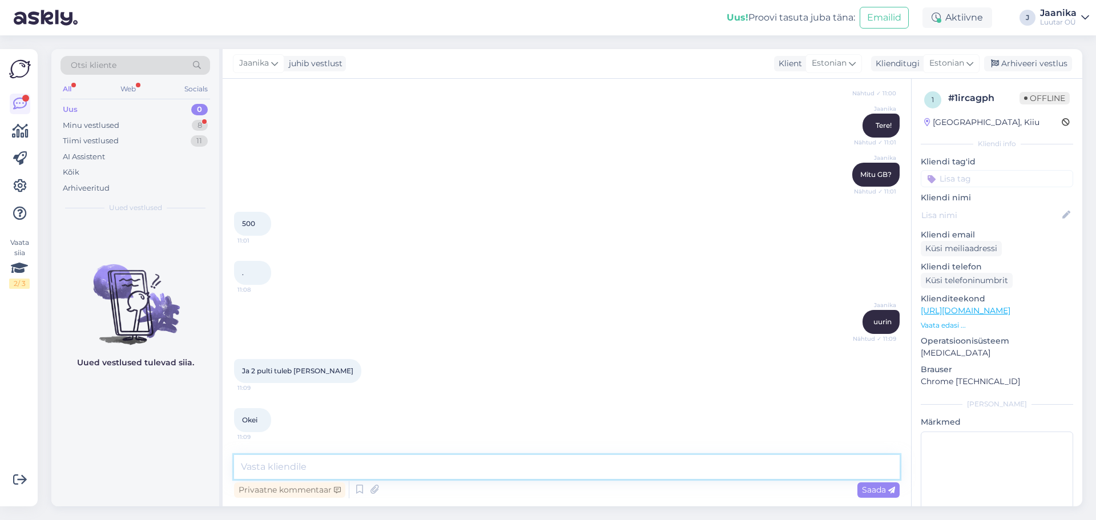
click at [324, 471] on textarea at bounding box center [566, 467] width 665 height 24
type textarea "mäng peab teil ka olema"
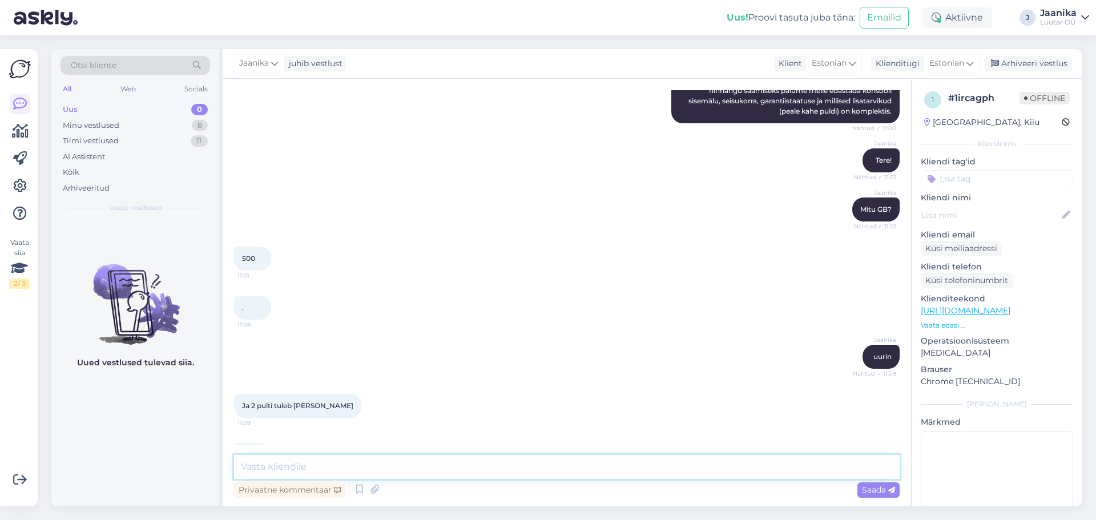
scroll to position [1354, 0]
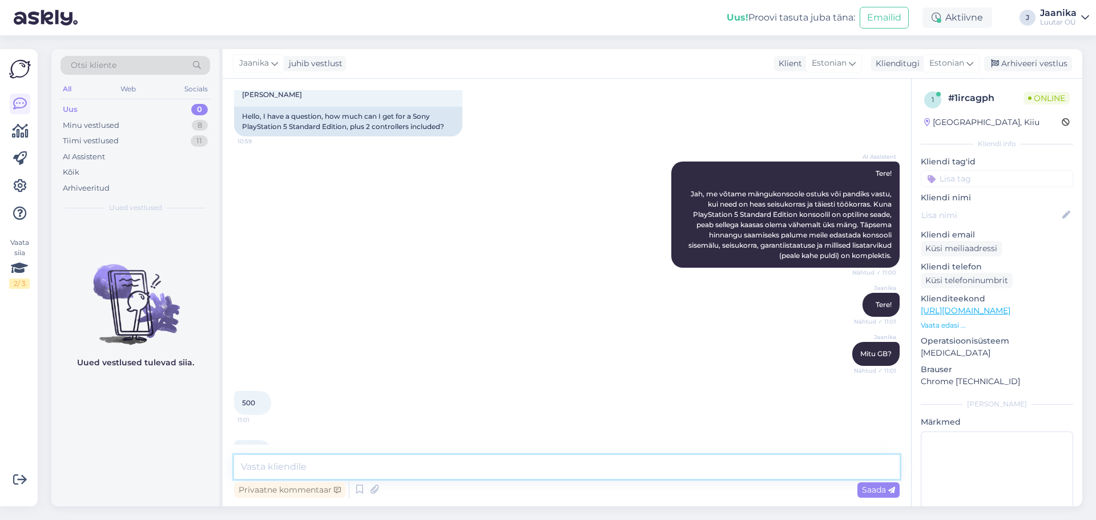
drag, startPoint x: 373, startPoint y: 464, endPoint x: 373, endPoint y: 459, distance: 5.7
click at [373, 464] on textarea at bounding box center [566, 467] width 665 height 24
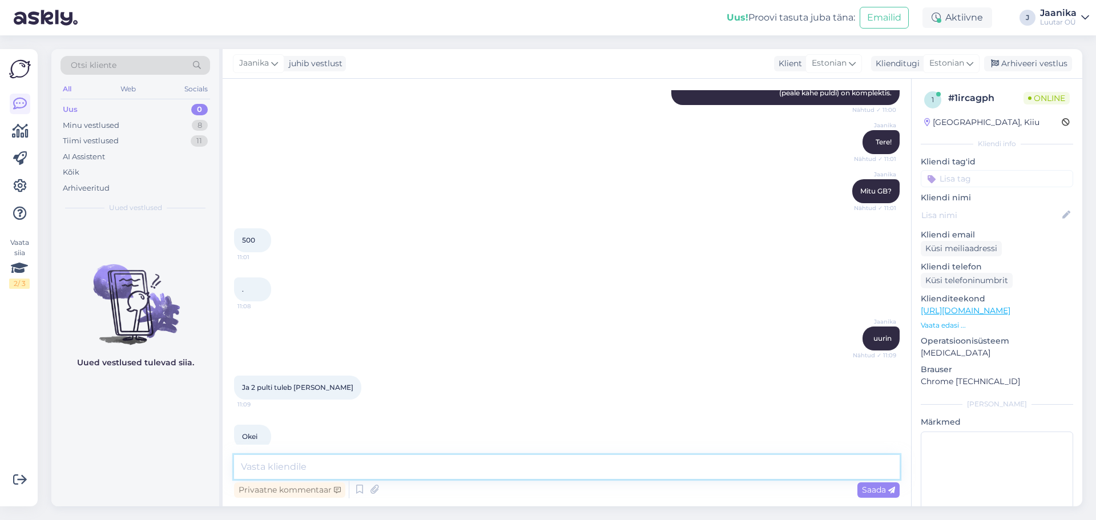
scroll to position [1582, 0]
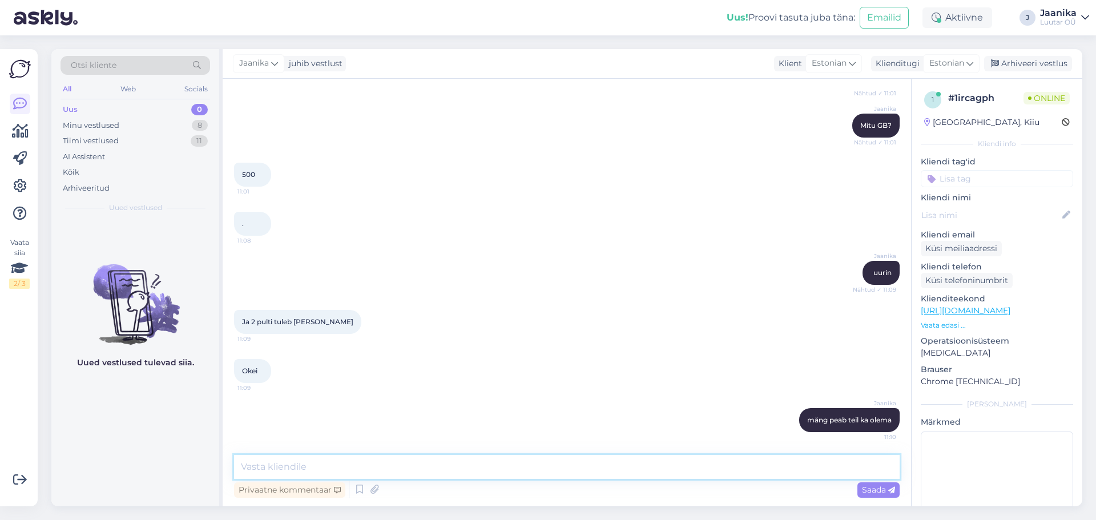
click at [316, 469] on textarea at bounding box center [566, 467] width 665 height 24
type textarea "kuni 150€"
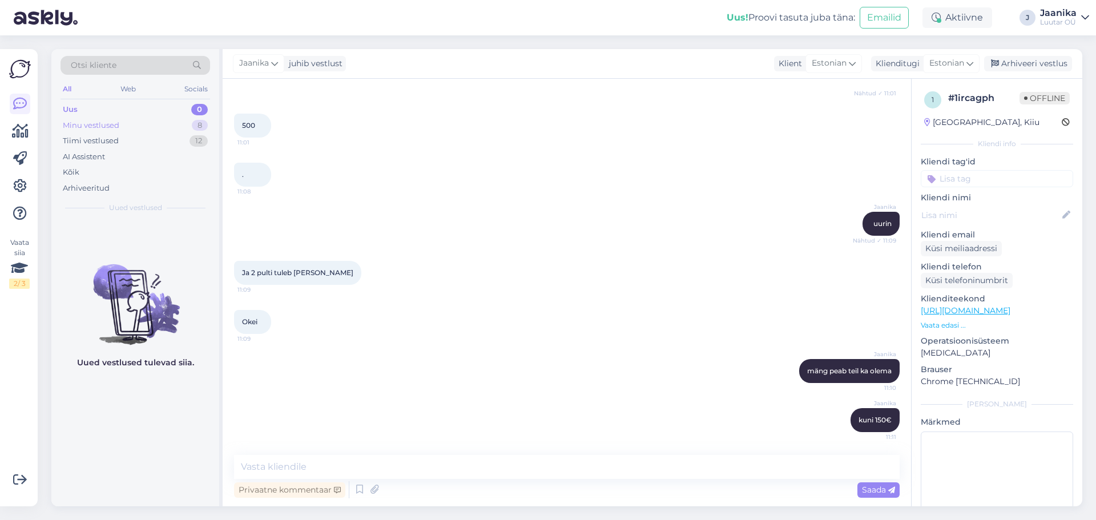
click at [76, 126] on div "Minu vestlused" at bounding box center [91, 125] width 56 height 11
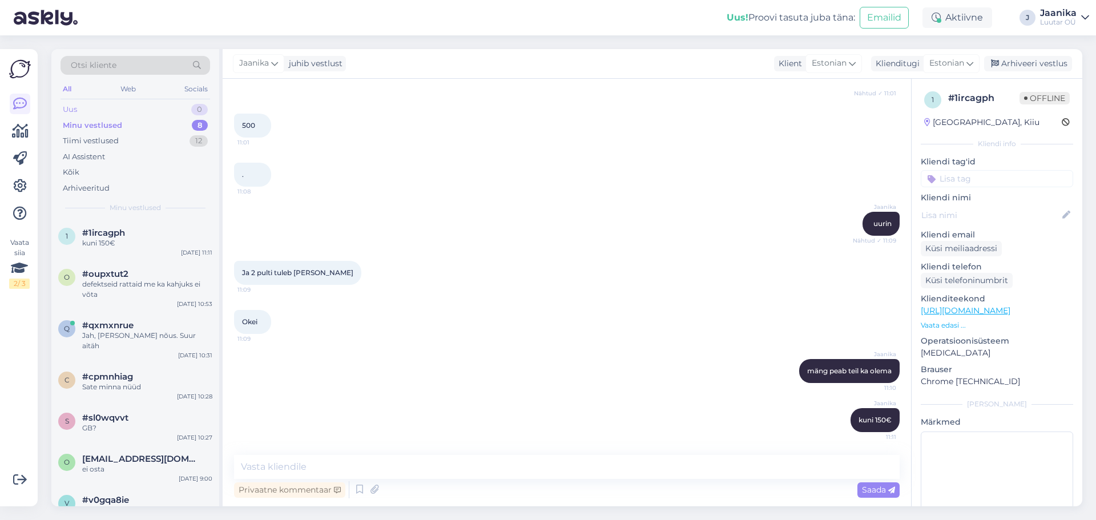
click at [102, 111] on div "Uus 0" at bounding box center [134, 110] width 149 height 16
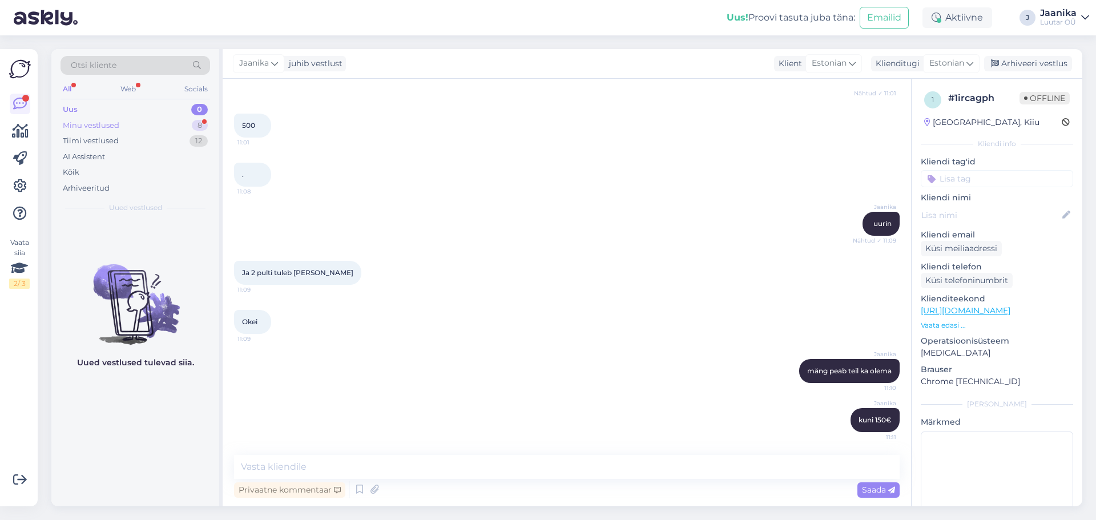
click at [107, 122] on div "Minu vestlused" at bounding box center [91, 125] width 56 height 11
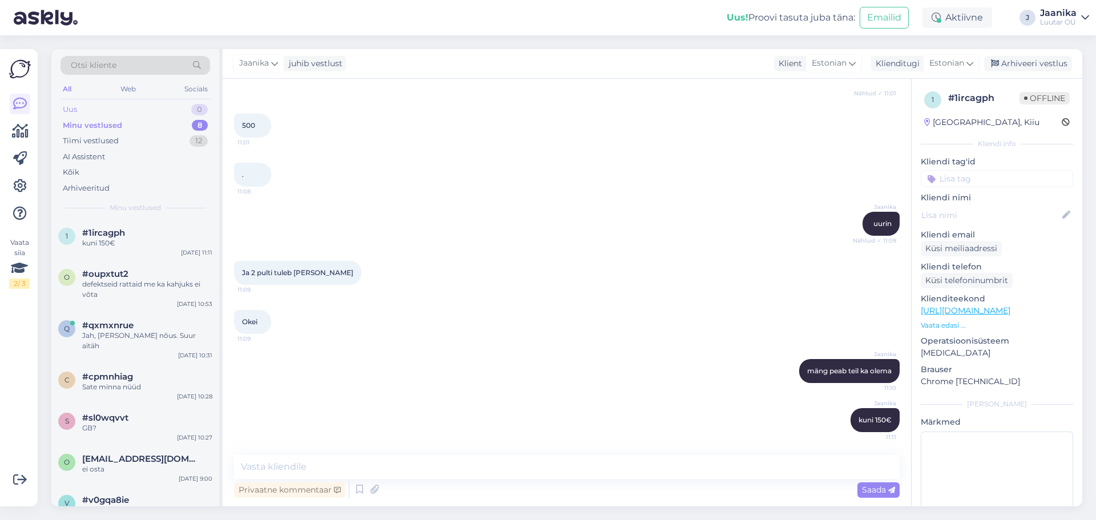
click at [84, 107] on div "Uus 0" at bounding box center [134, 110] width 149 height 16
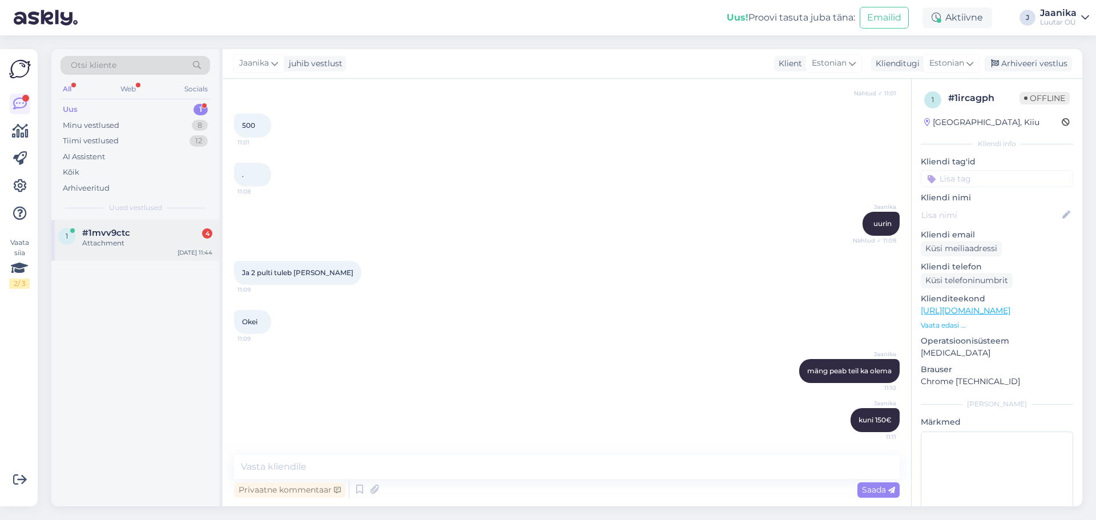
click at [119, 245] on div "Attachment" at bounding box center [147, 243] width 130 height 10
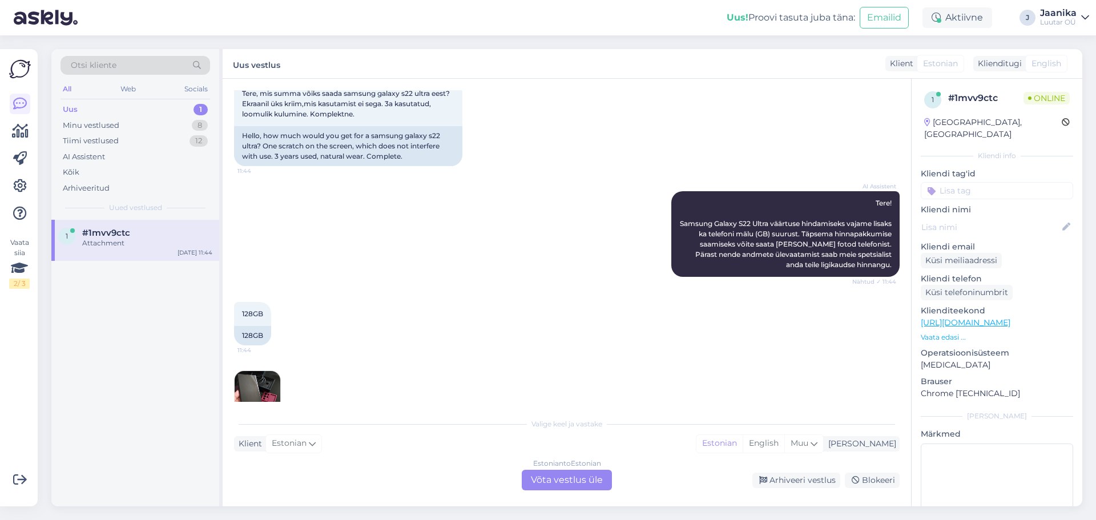
scroll to position [0, 0]
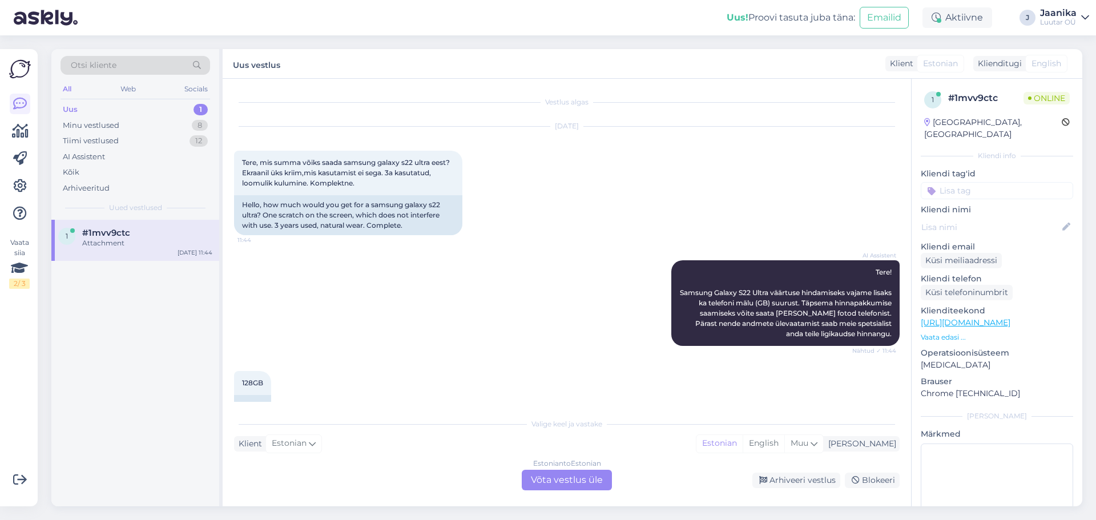
click at [584, 488] on div "Estonian to Estonian Võta vestlus üle" at bounding box center [567, 480] width 90 height 21
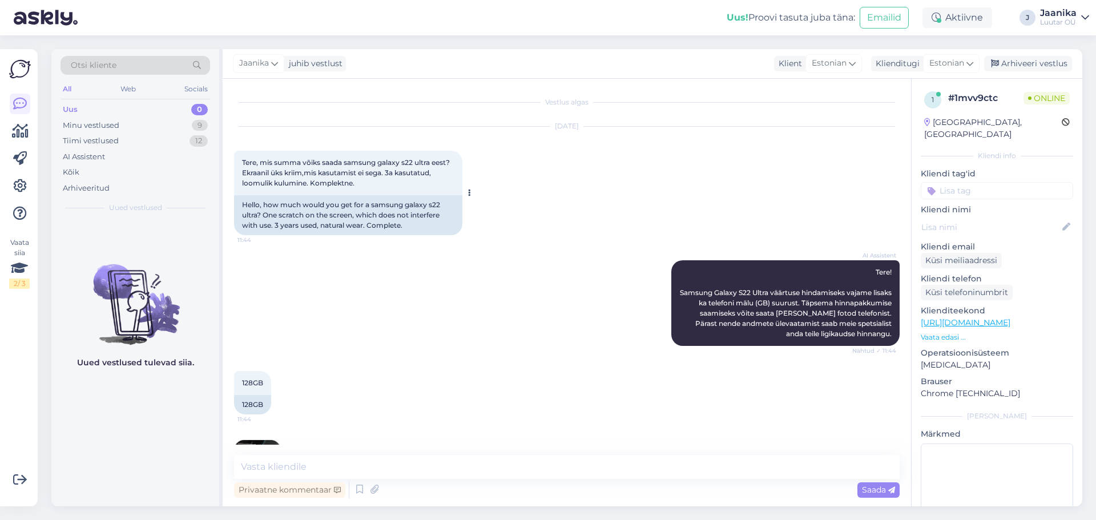
drag, startPoint x: 254, startPoint y: 159, endPoint x: 358, endPoint y: 184, distance: 106.8
click at [358, 184] on div "Tere, mis summa võiks saada samsung galaxy s22 ultra eest? Ekraanil üks kriim,m…" at bounding box center [348, 173] width 228 height 45
copy span "Tere, mis summa võiks saada samsung galaxy s22 ultra eest? Ekraanil üks kriim,m…"
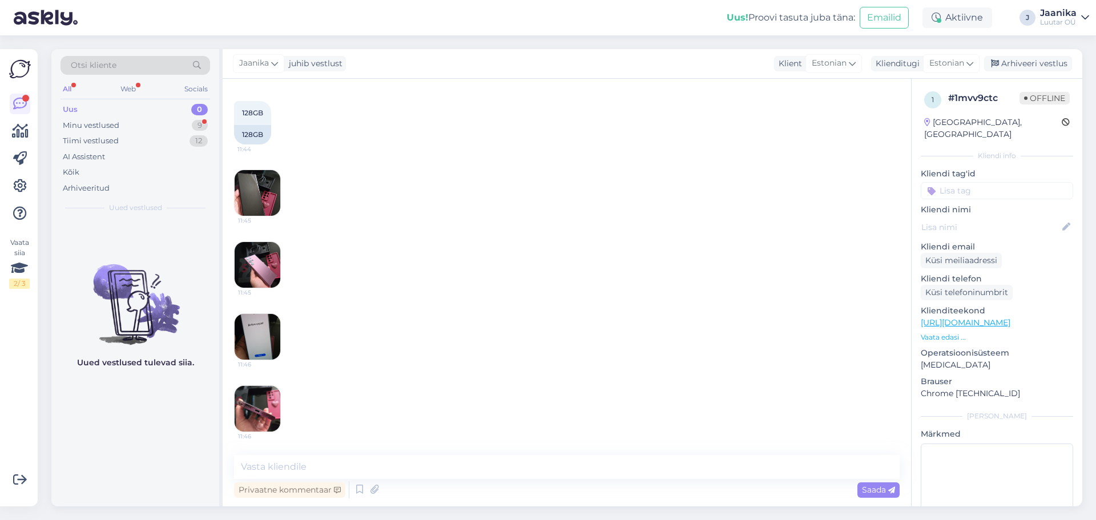
click at [258, 401] on img at bounding box center [258, 409] width 46 height 46
click at [263, 264] on img at bounding box center [258, 265] width 46 height 46
click at [270, 193] on img at bounding box center [258, 193] width 46 height 46
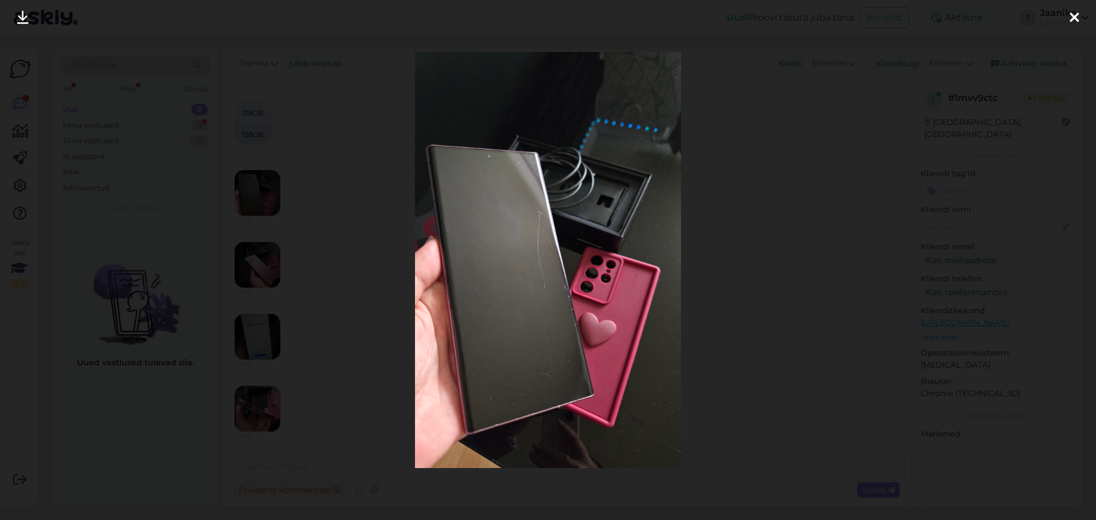
scroll to position [342, 0]
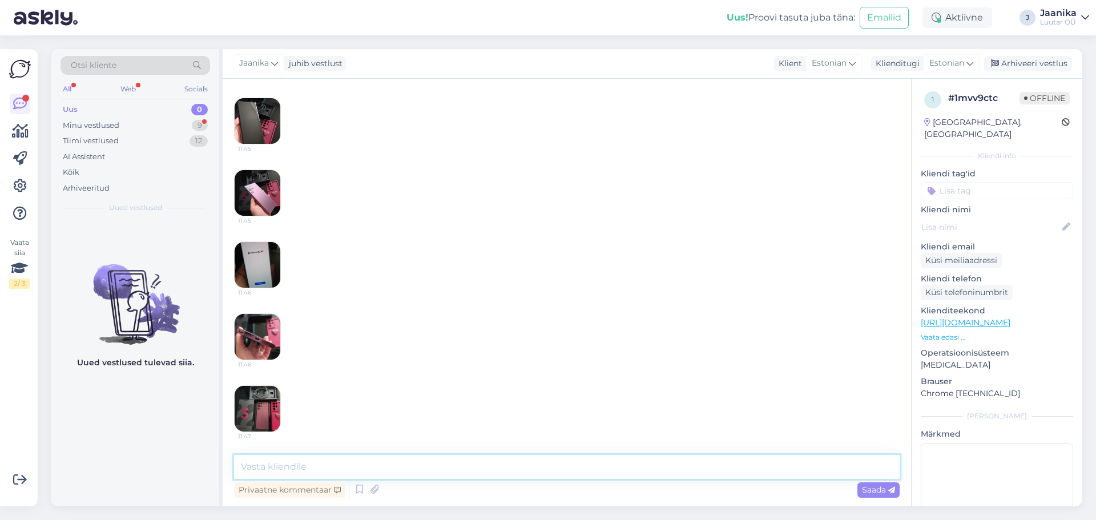
click at [344, 462] on textarea at bounding box center [566, 467] width 665 height 24
type textarea "ei võta"
